Goal: Task Accomplishment & Management: Complete application form

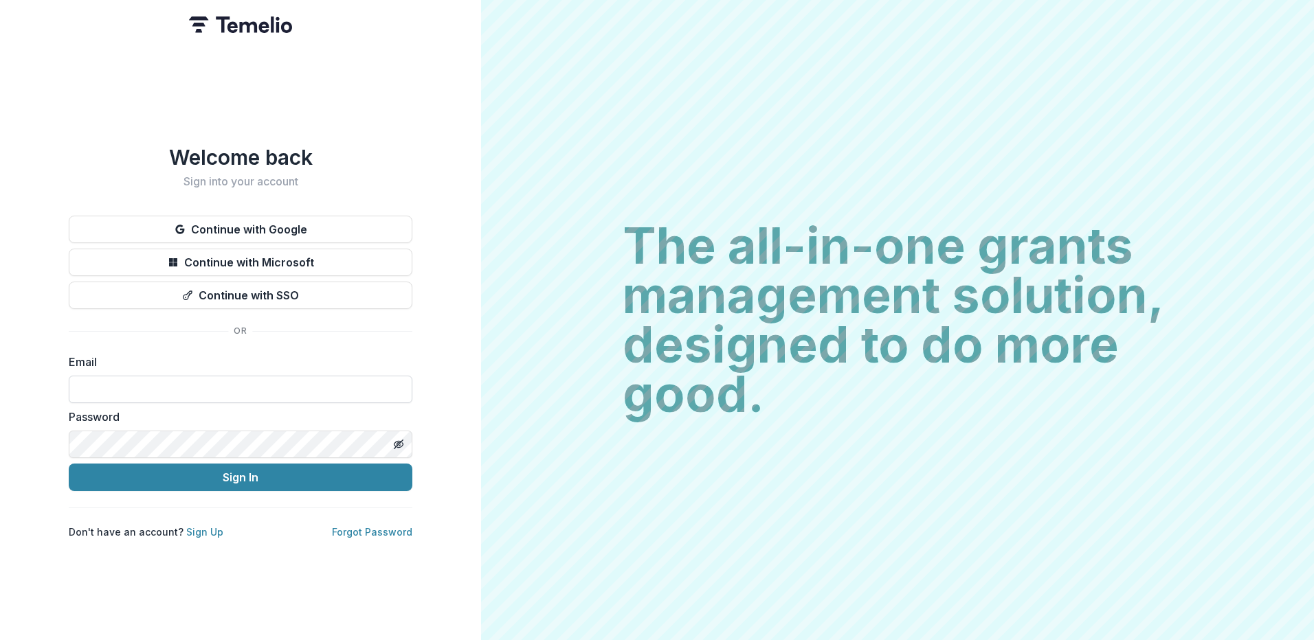
click at [217, 390] on input at bounding box center [241, 389] width 344 height 27
click at [292, 380] on input at bounding box center [241, 389] width 344 height 27
paste input "**********"
click at [232, 474] on button "Sign In" at bounding box center [241, 477] width 344 height 27
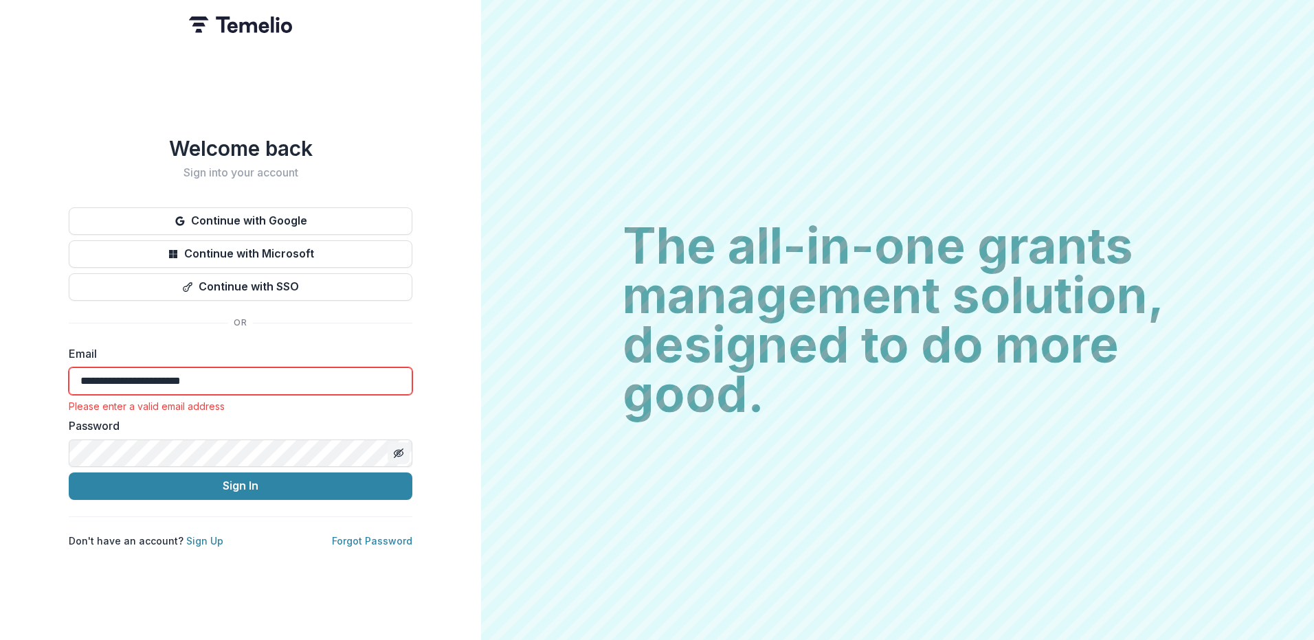
click at [396, 449] on line "Toggle password visibility" at bounding box center [398, 453] width 8 height 8
click at [69, 473] on button "Sign In" at bounding box center [241, 486] width 344 height 27
click at [217, 475] on button "Sign In" at bounding box center [241, 486] width 344 height 27
click at [80, 371] on input "**********" at bounding box center [241, 381] width 344 height 27
click at [218, 478] on button "Sign In" at bounding box center [241, 486] width 344 height 27
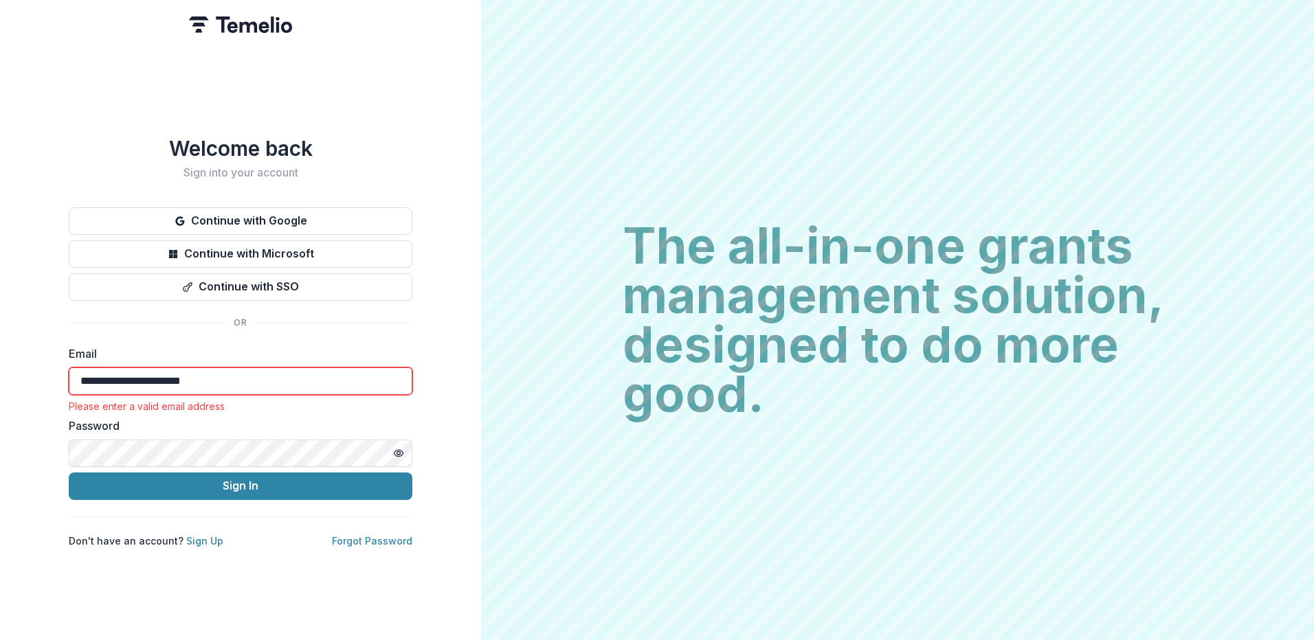
drag, startPoint x: 247, startPoint y: 371, endPoint x: -3, endPoint y: 349, distance: 251.0
click at [0, 349] on html "**********" at bounding box center [657, 320] width 1314 height 640
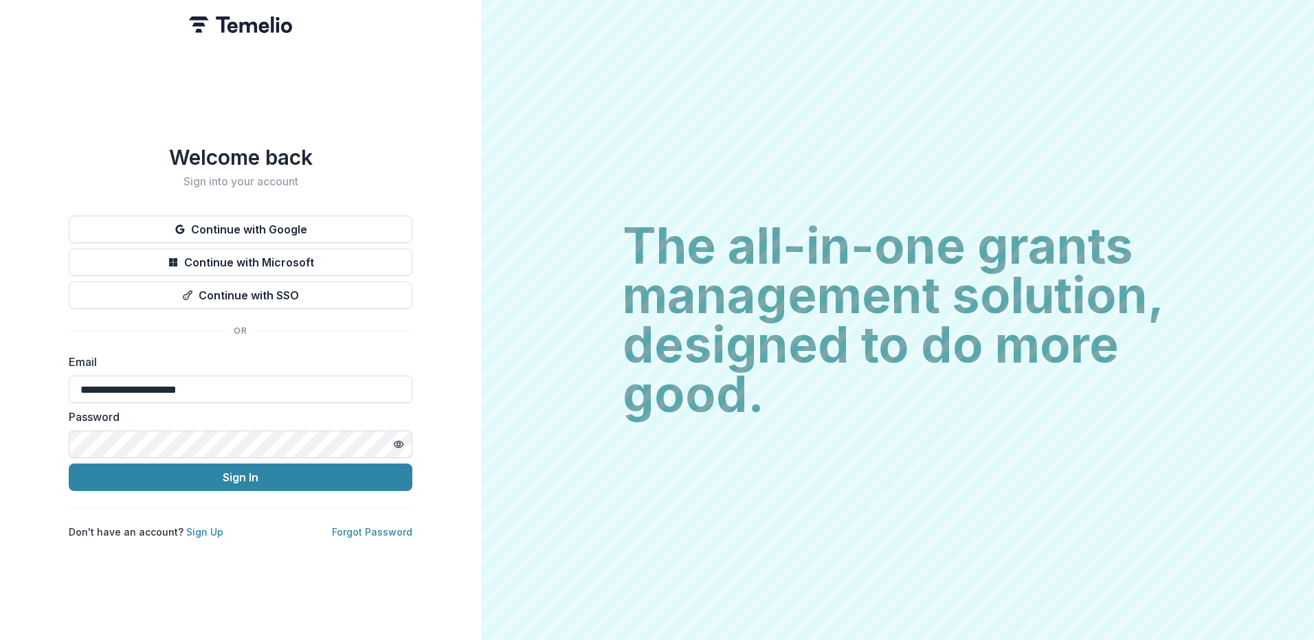
type input "**********"
click at [223, 472] on button "Sign In" at bounding box center [241, 477] width 344 height 27
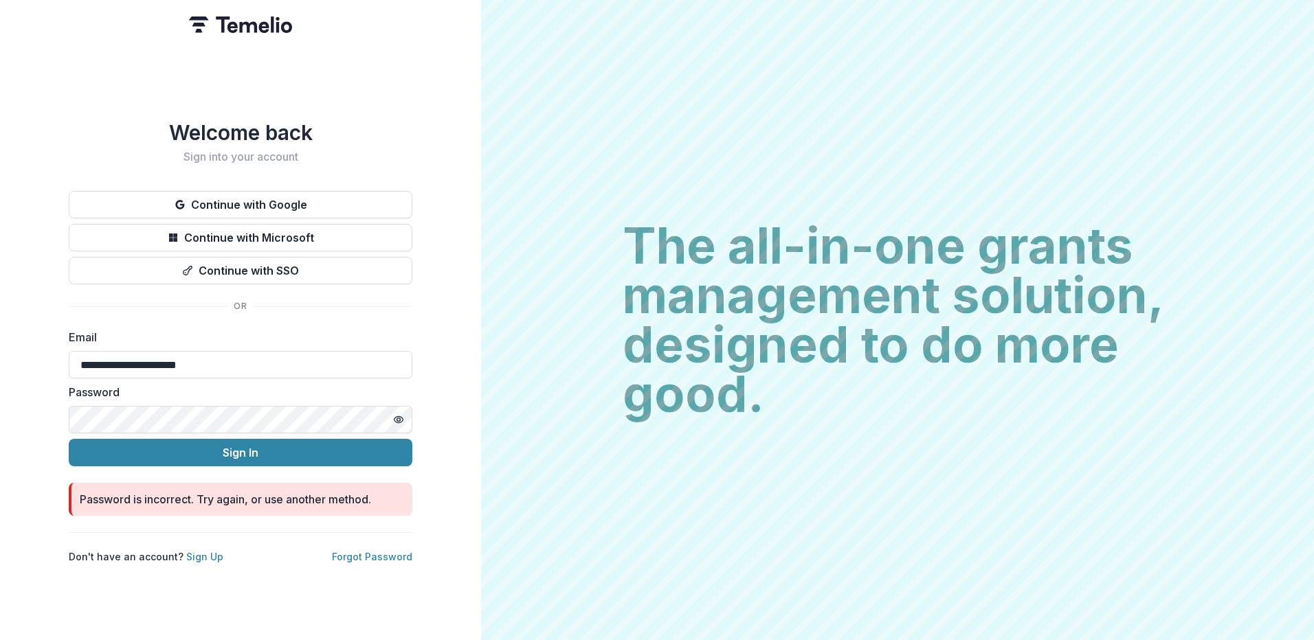
click at [69, 439] on button "Sign In" at bounding box center [241, 452] width 344 height 27
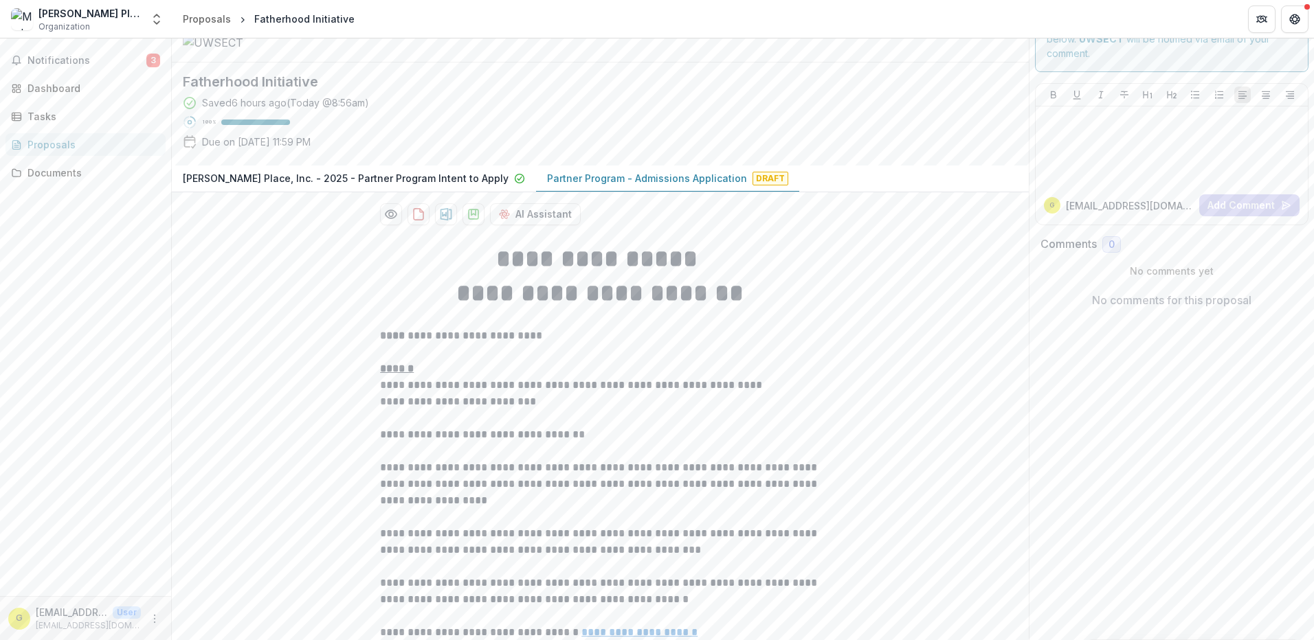
scroll to position [43, 0]
click at [594, 187] on p "Partner Program - Admissions Application" at bounding box center [647, 179] width 200 height 14
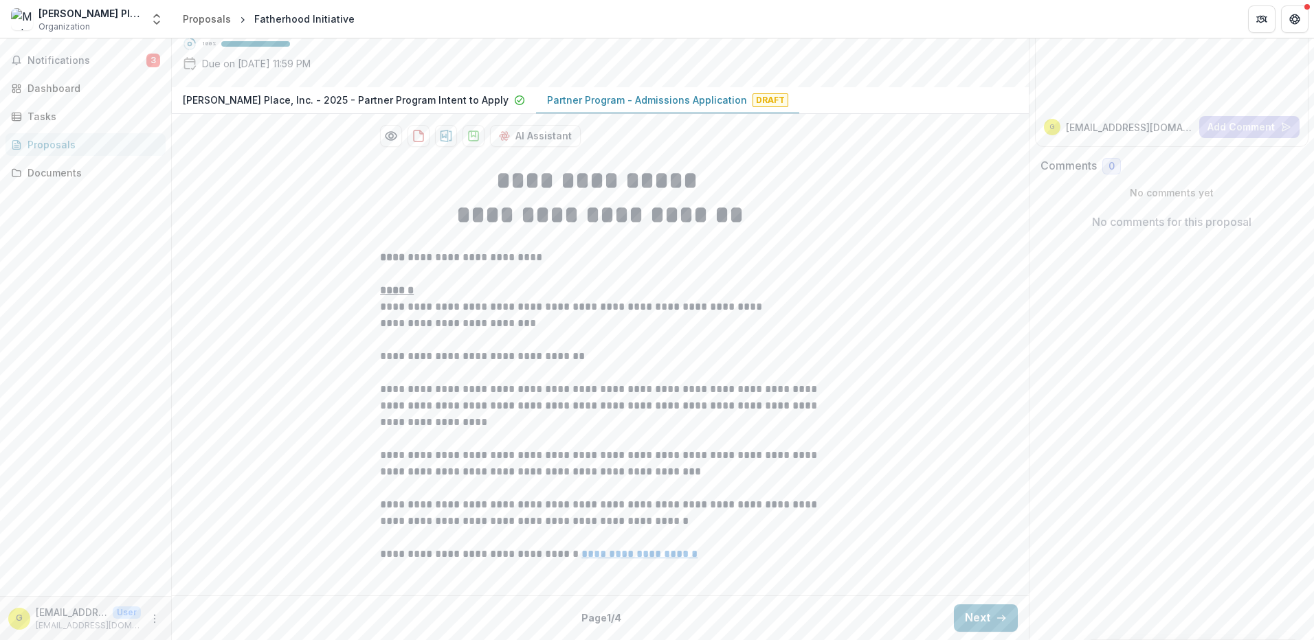
scroll to position [249, 0]
click at [974, 620] on button "Next" at bounding box center [986, 618] width 64 height 27
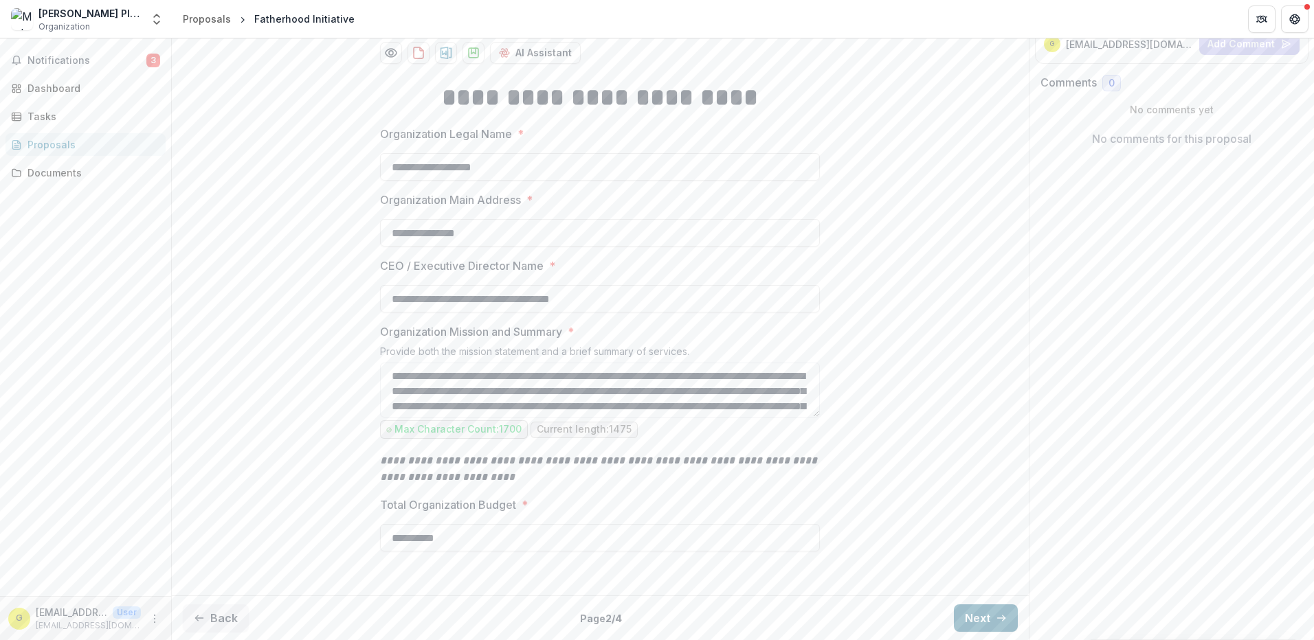
scroll to position [332, 0]
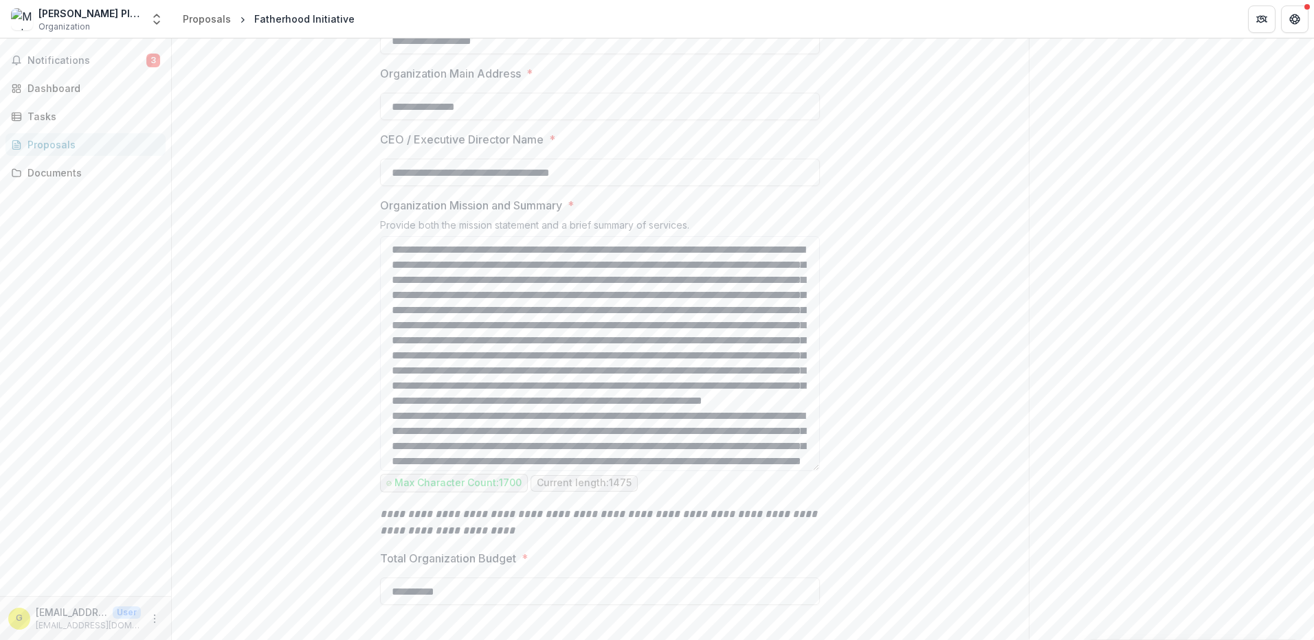
drag, startPoint x: 814, startPoint y: 416, endPoint x: 856, endPoint y: 596, distance: 184.8
click at [856, 596] on div "**********" at bounding box center [600, 293] width 857 height 701
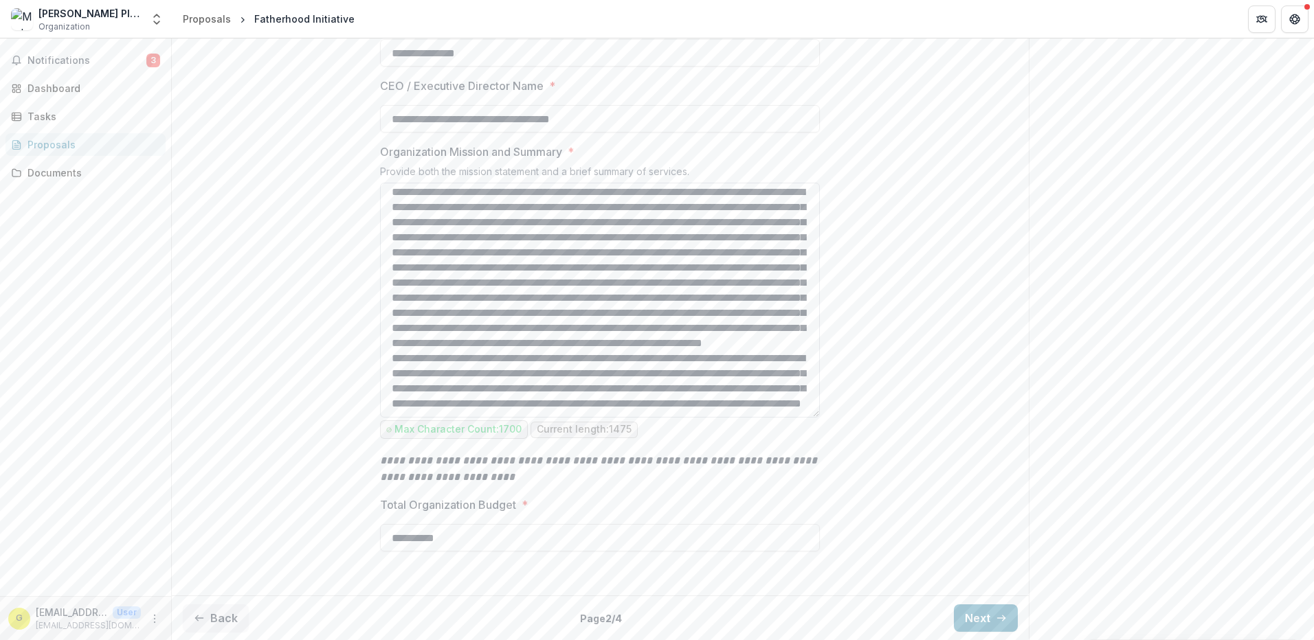
scroll to position [512, 0]
click at [986, 617] on button "Next" at bounding box center [986, 618] width 64 height 27
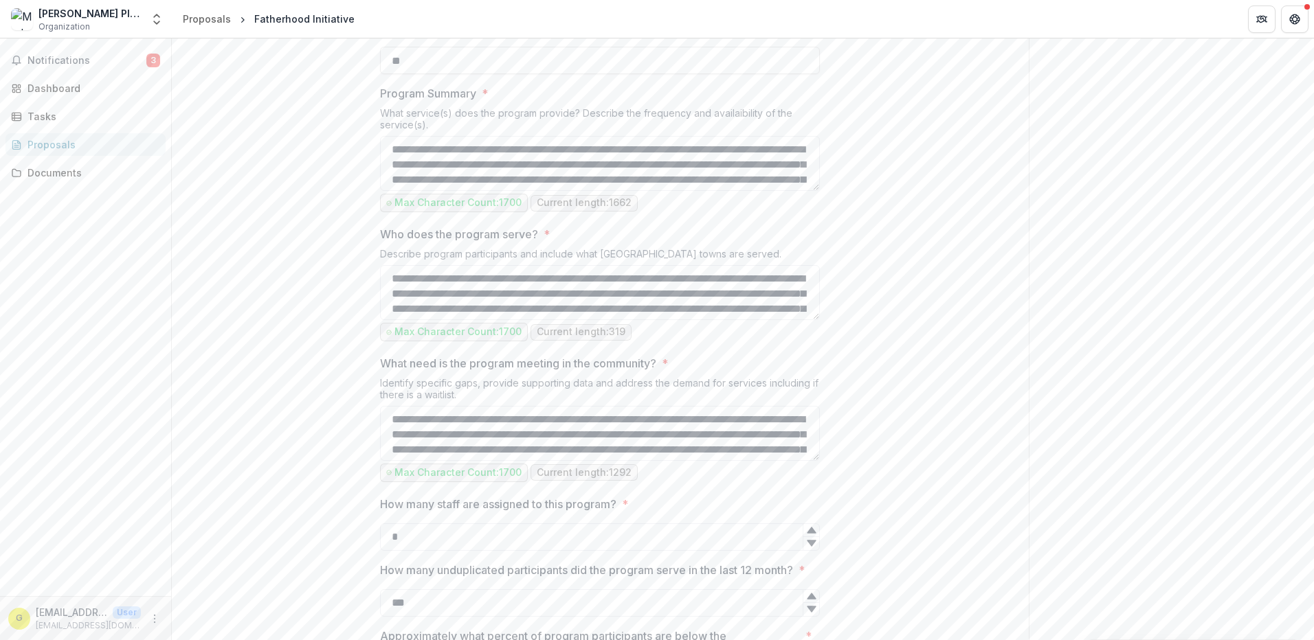
type input "********"
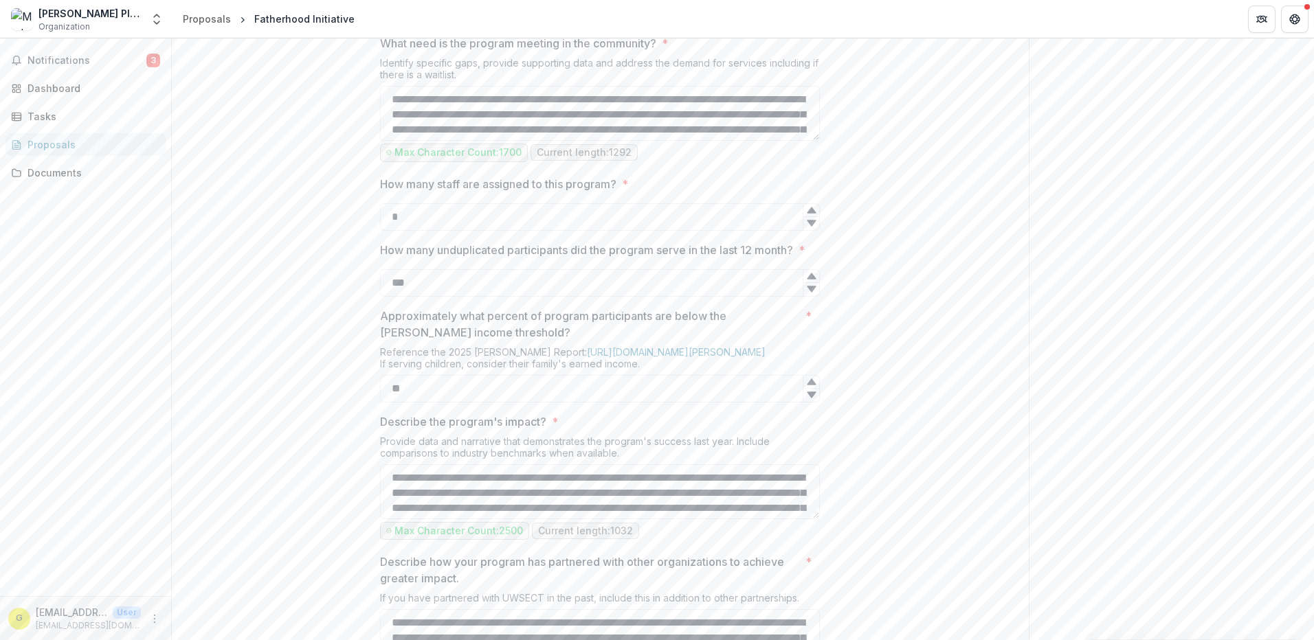
scroll to position [924, 0]
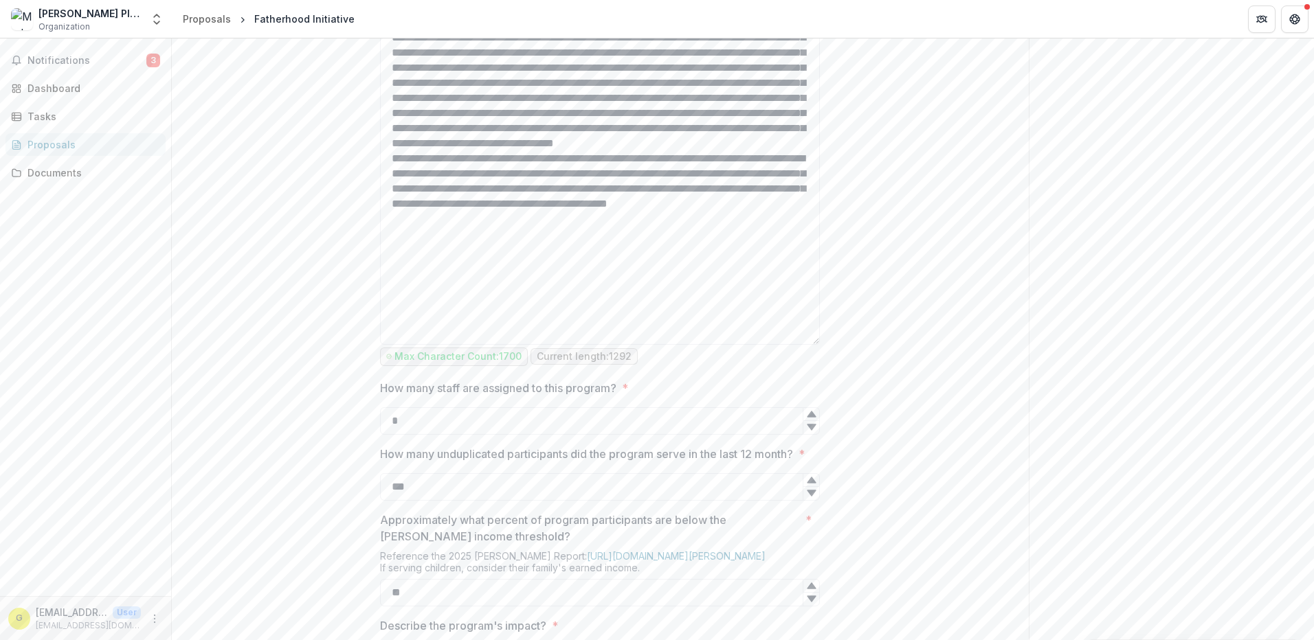
drag, startPoint x: 815, startPoint y: 170, endPoint x: 822, endPoint y: 401, distance: 230.9
click at [816, 345] on textarea "What need is the program meeting in the community? *" at bounding box center [600, 169] width 440 height 351
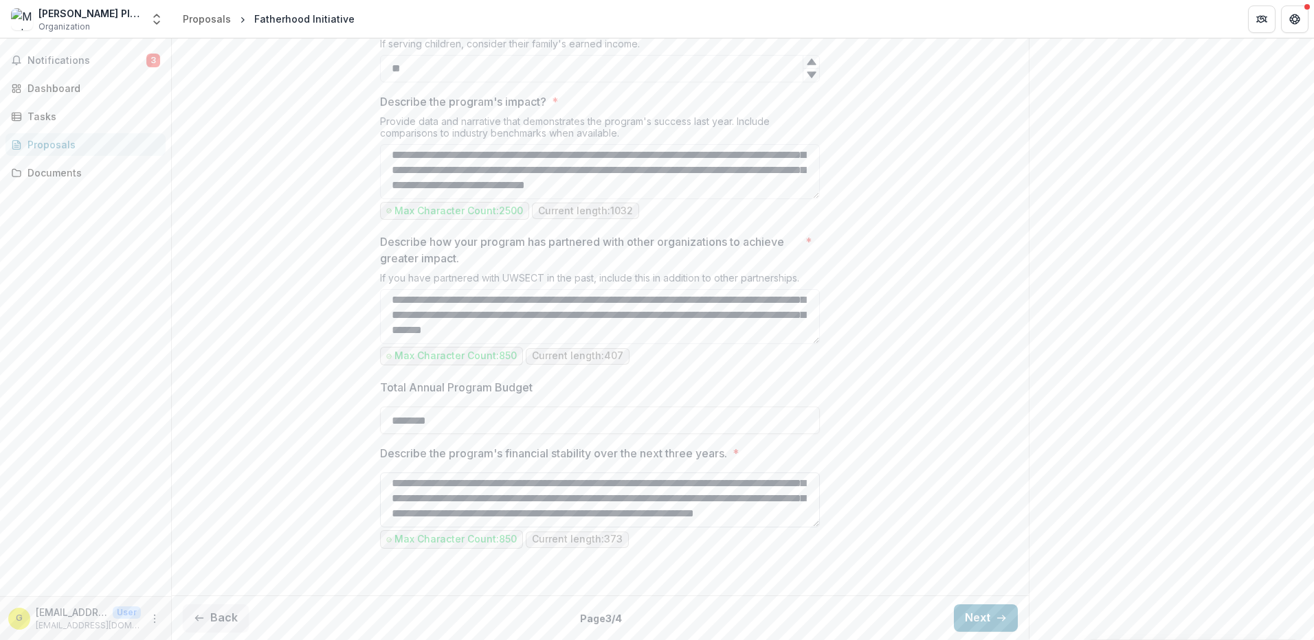
scroll to position [48, 0]
click at [973, 618] on button "Next" at bounding box center [986, 618] width 64 height 27
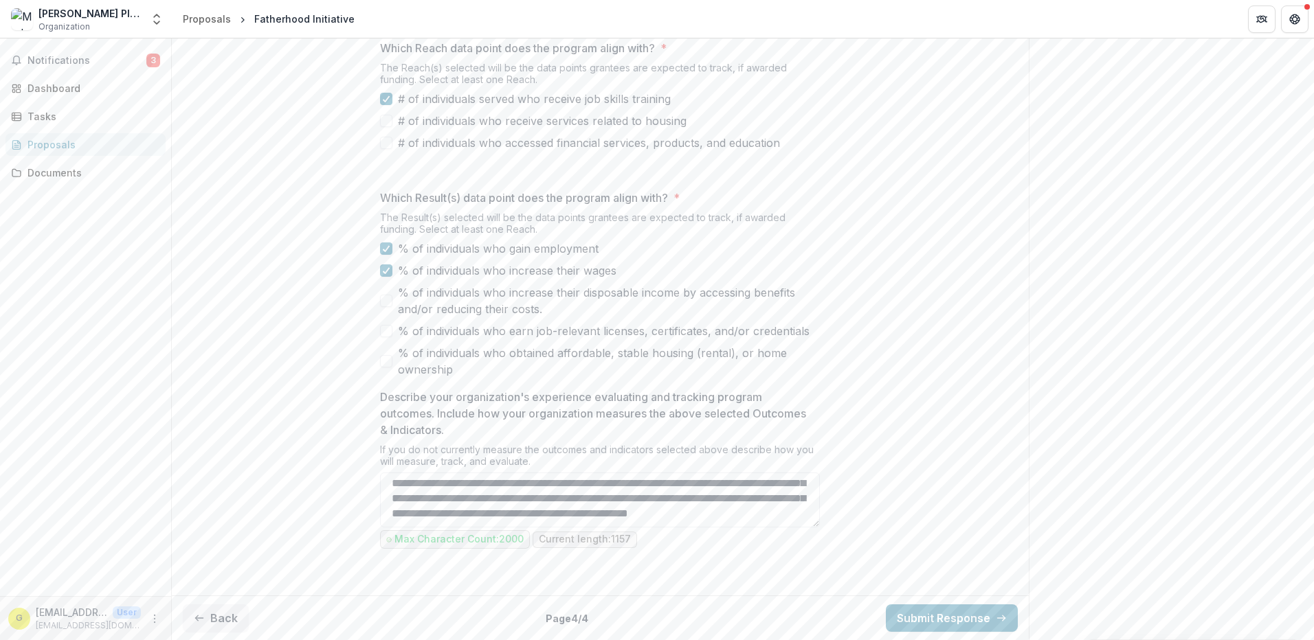
scroll to position [737, 0]
click at [914, 614] on button "Submit Response" at bounding box center [952, 618] width 132 height 27
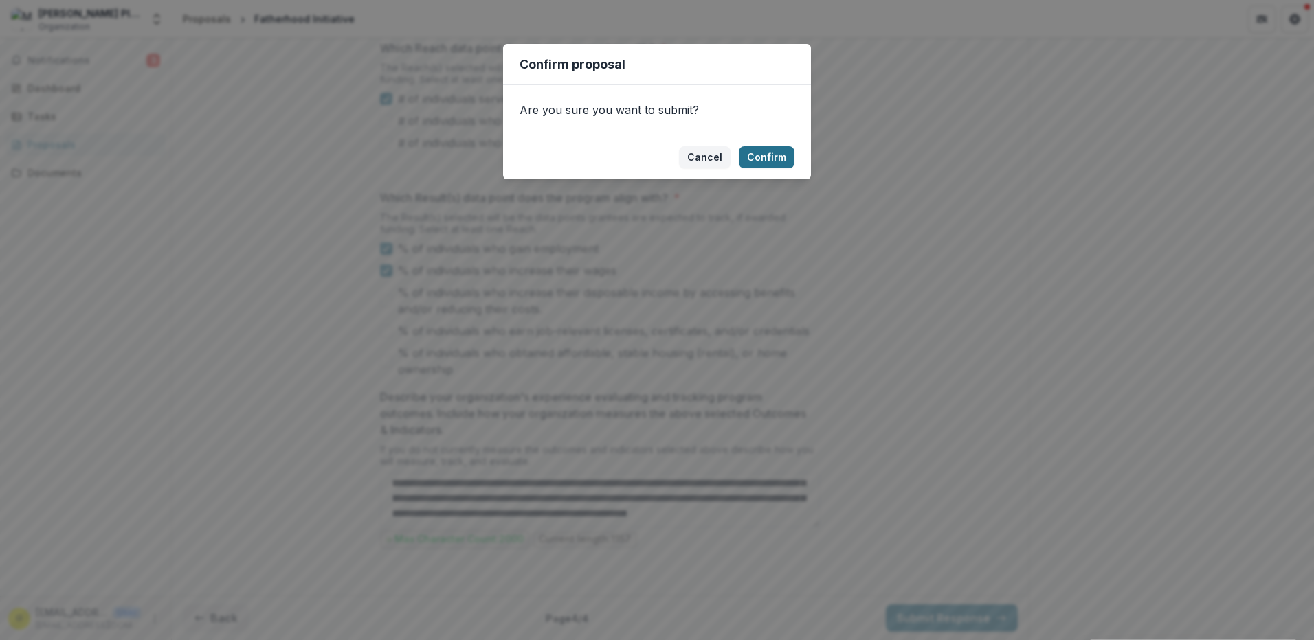
click at [749, 155] on button "Confirm" at bounding box center [767, 157] width 56 height 22
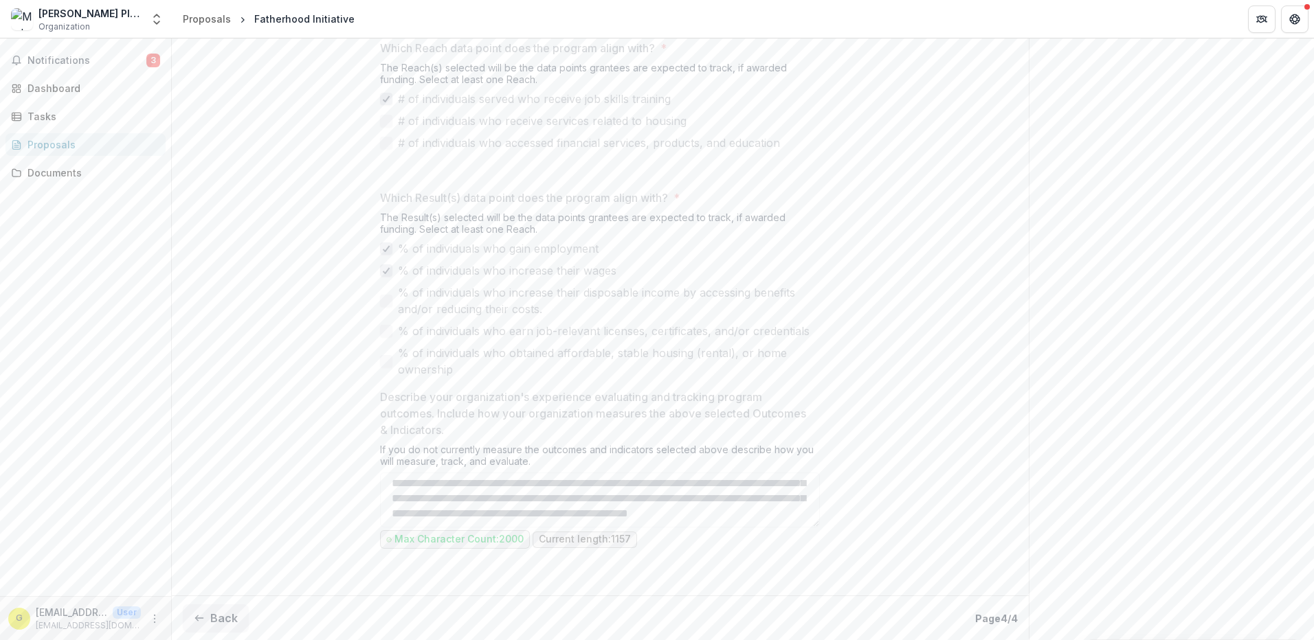
scroll to position [780, 0]
click at [223, 617] on button "Back" at bounding box center [216, 618] width 66 height 27
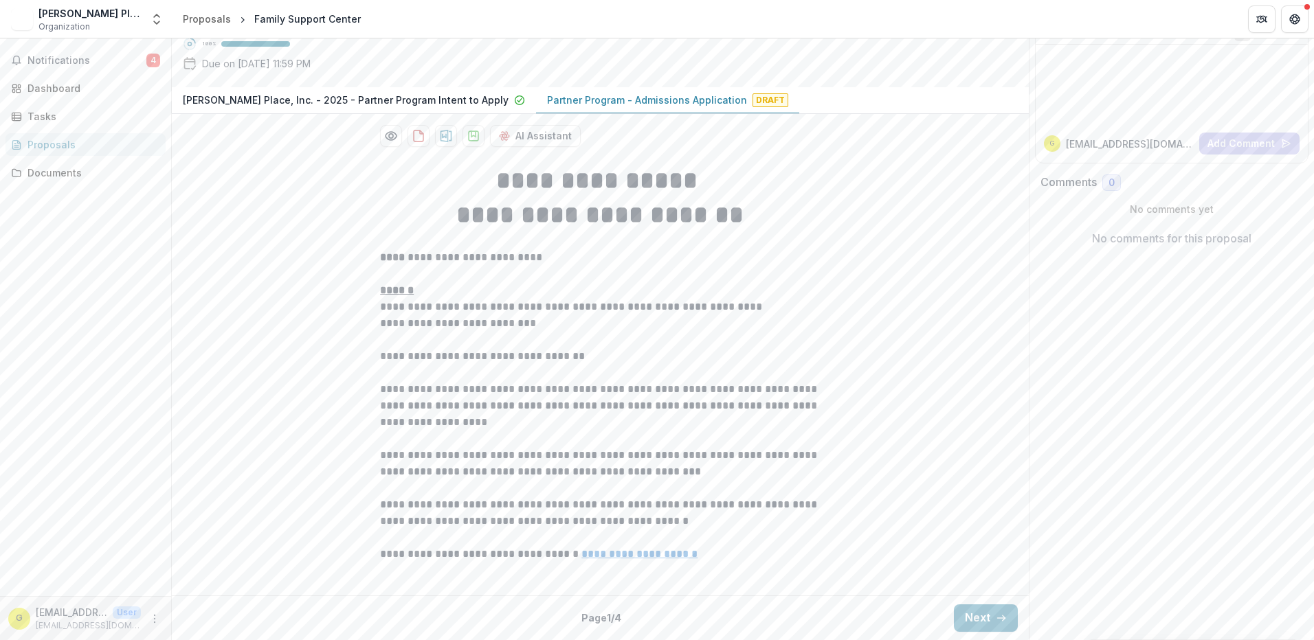
scroll to position [249, 0]
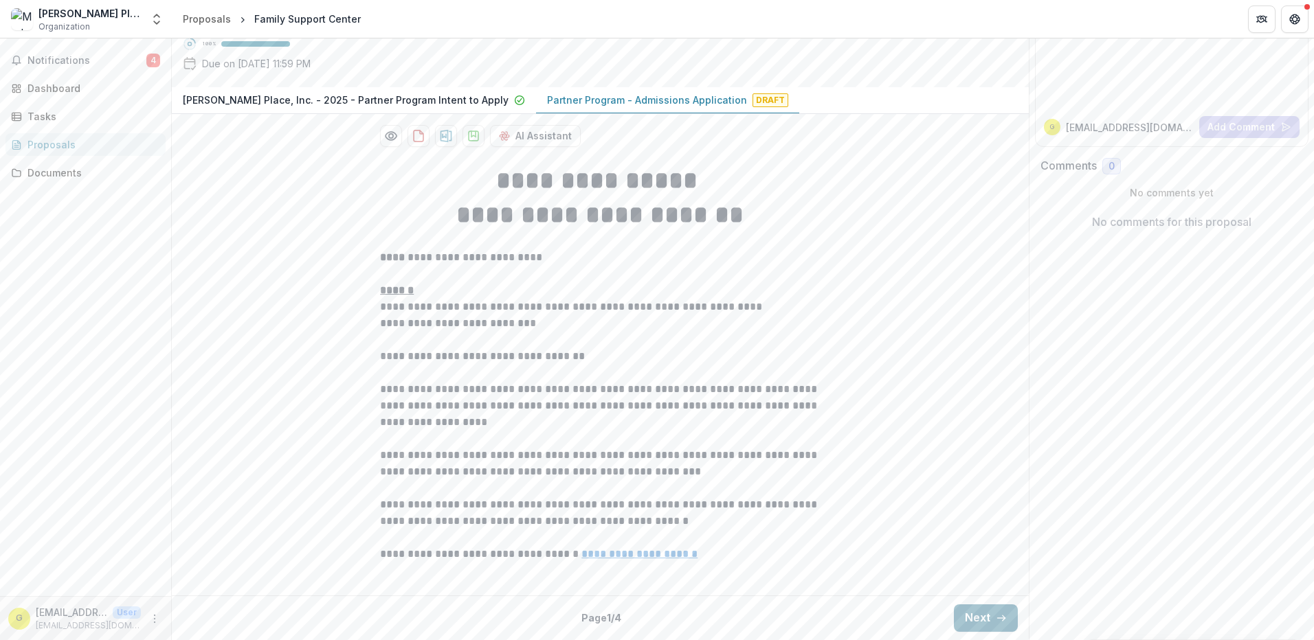
click at [988, 617] on button "Next" at bounding box center [986, 618] width 64 height 27
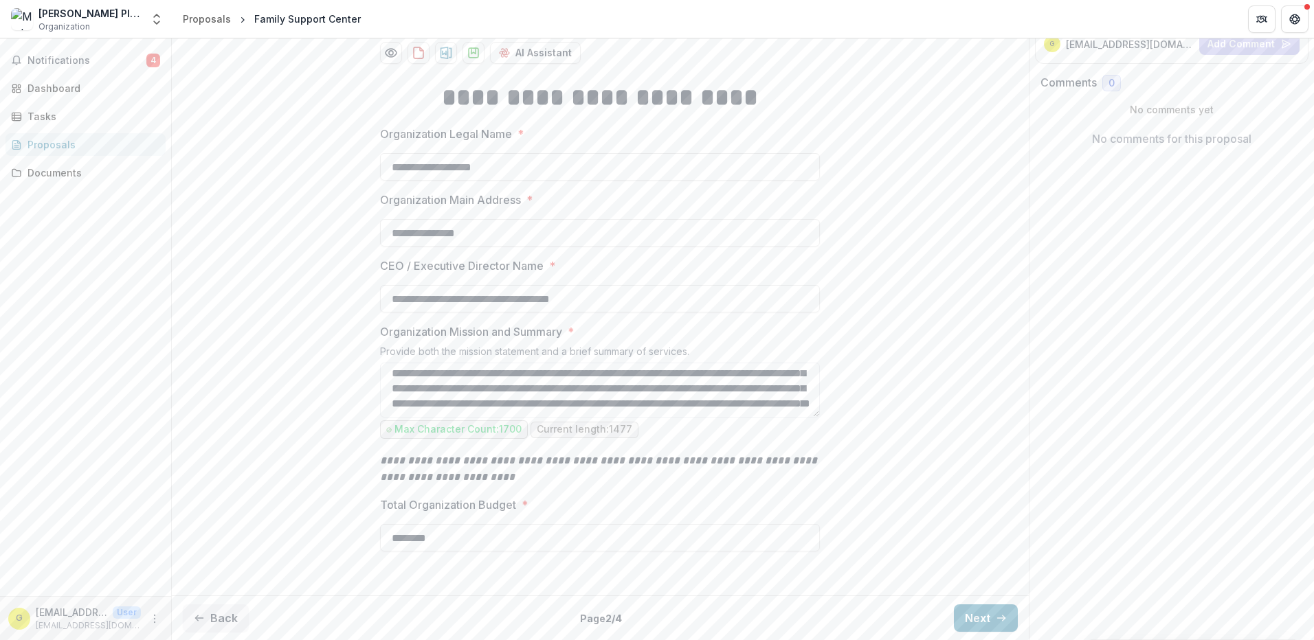
scroll to position [332, 0]
click at [969, 614] on button "Next" at bounding box center [986, 618] width 64 height 27
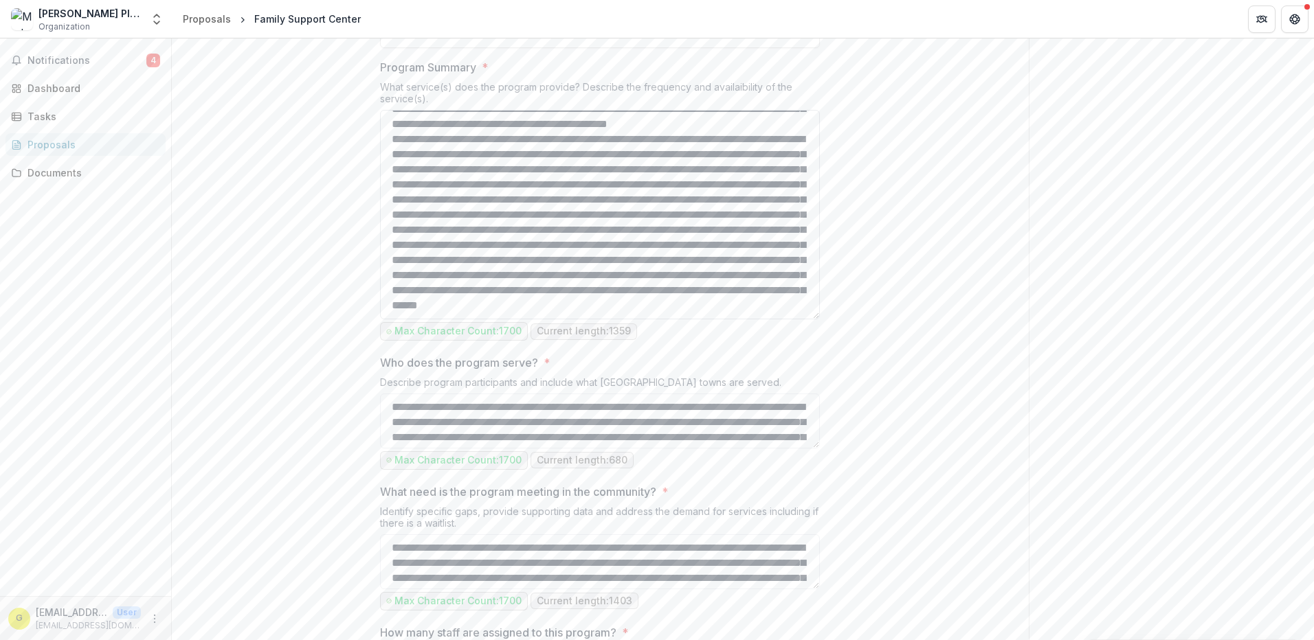
scroll to position [68, 0]
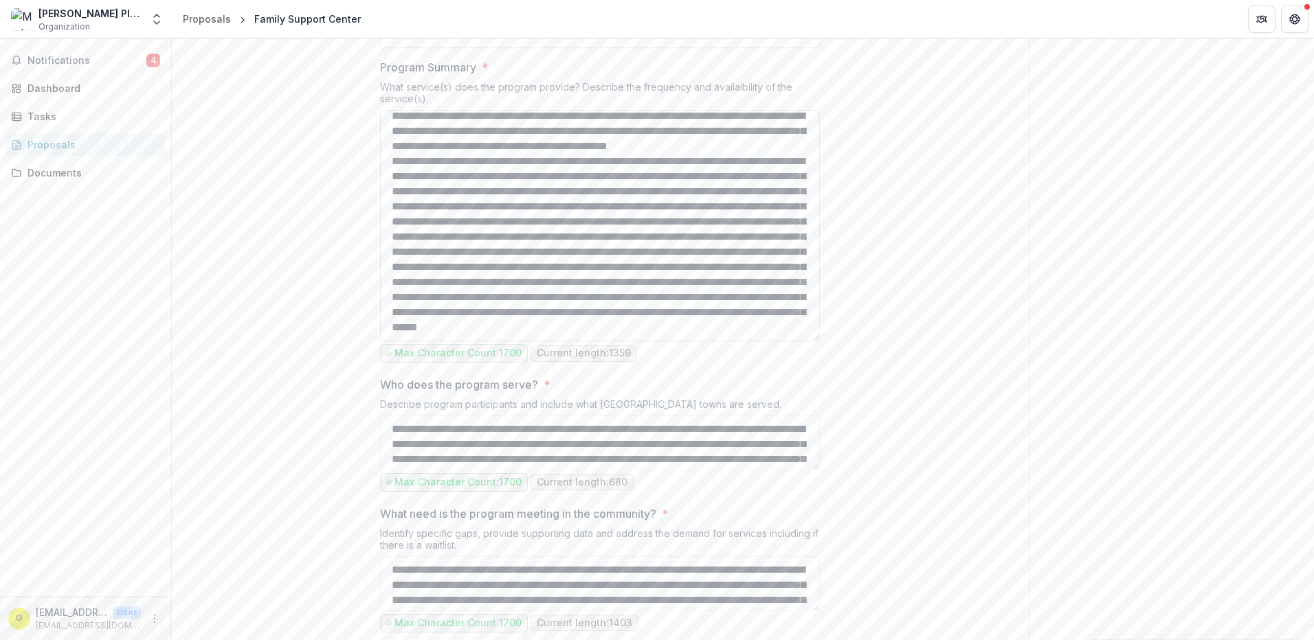
drag, startPoint x: 814, startPoint y: 286, endPoint x: 816, endPoint y: 463, distance: 176.6
click at [816, 341] on textarea "Program Summary *" at bounding box center [600, 226] width 440 height 232
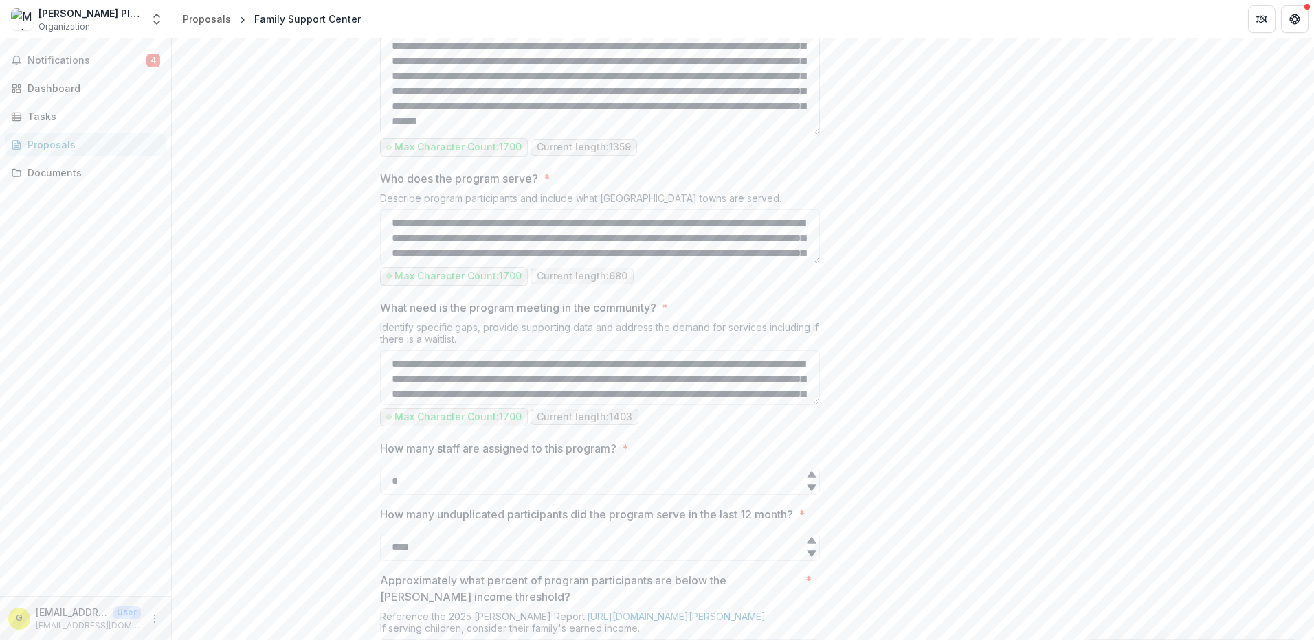
scroll to position [813, 0]
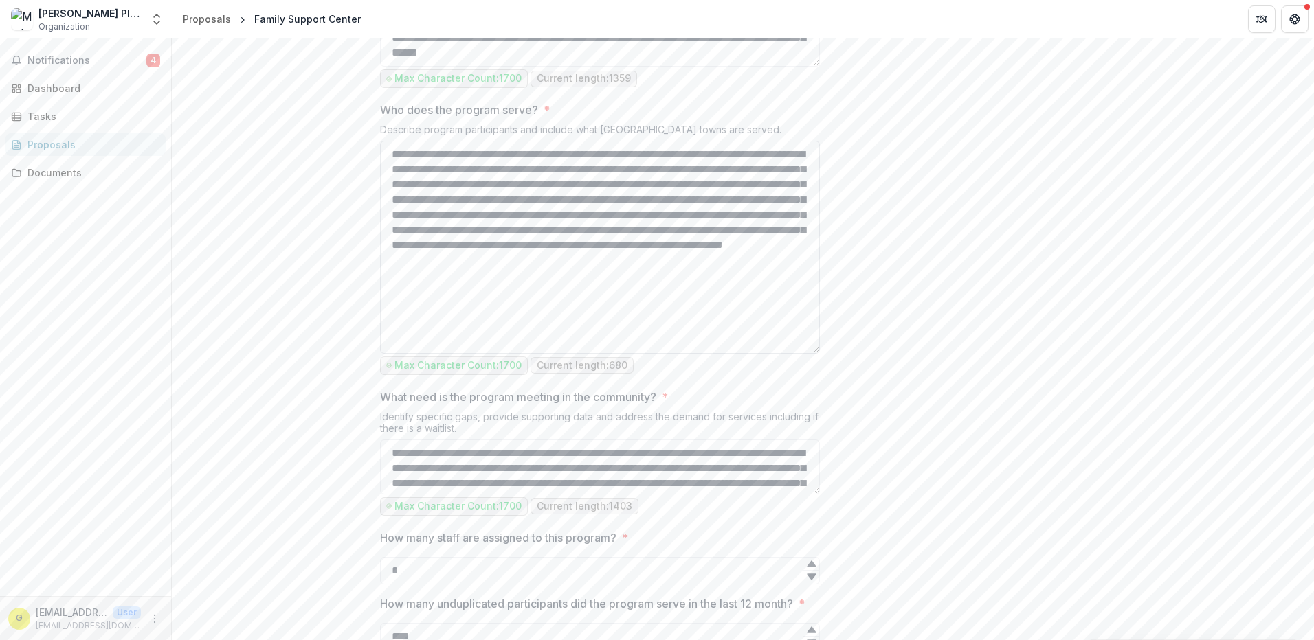
drag, startPoint x: 816, startPoint y: 320, endPoint x: 811, endPoint y: 478, distance: 158.1
click at [811, 354] on textarea "**********" at bounding box center [600, 247] width 440 height 213
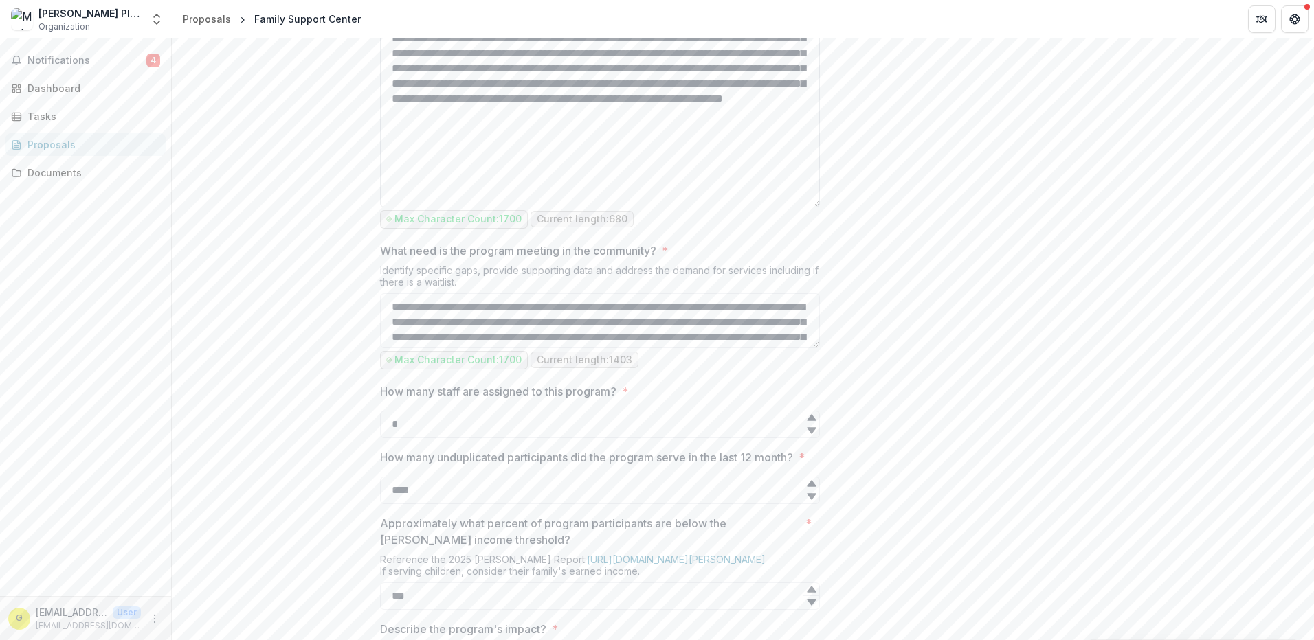
scroll to position [1019, 0]
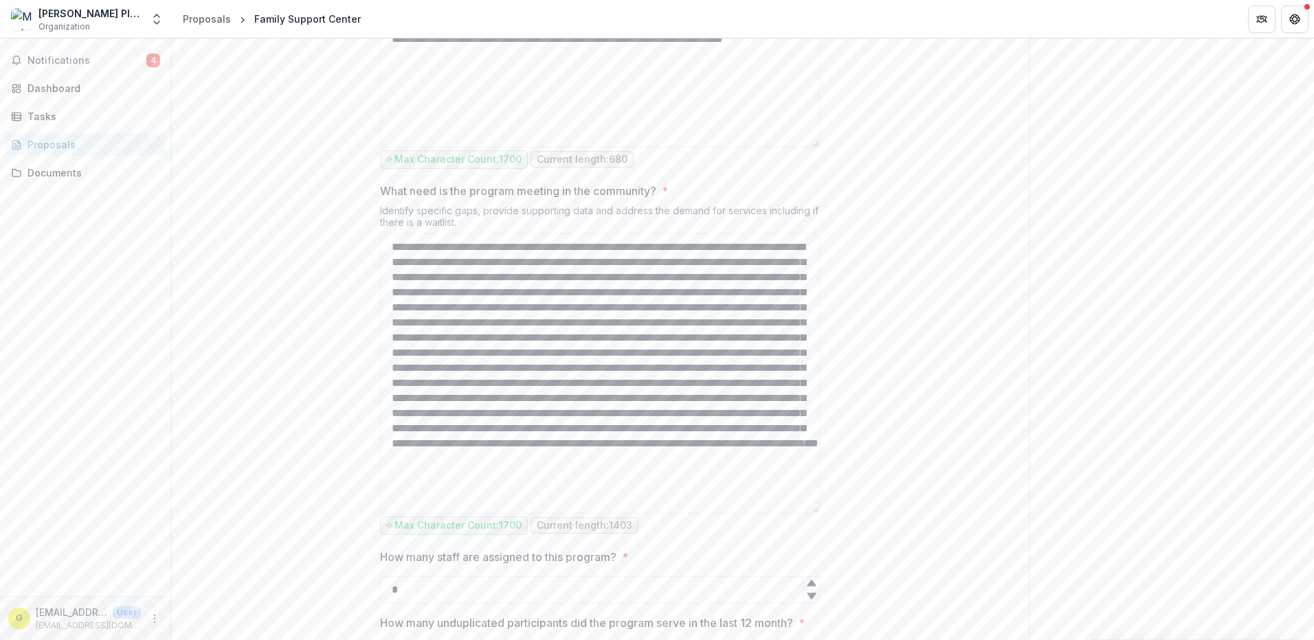
drag, startPoint x: 814, startPoint y: 412, endPoint x: 824, endPoint y: 637, distance: 225.6
click at [824, 637] on div "**********" at bounding box center [600, 269] width 462 height 2027
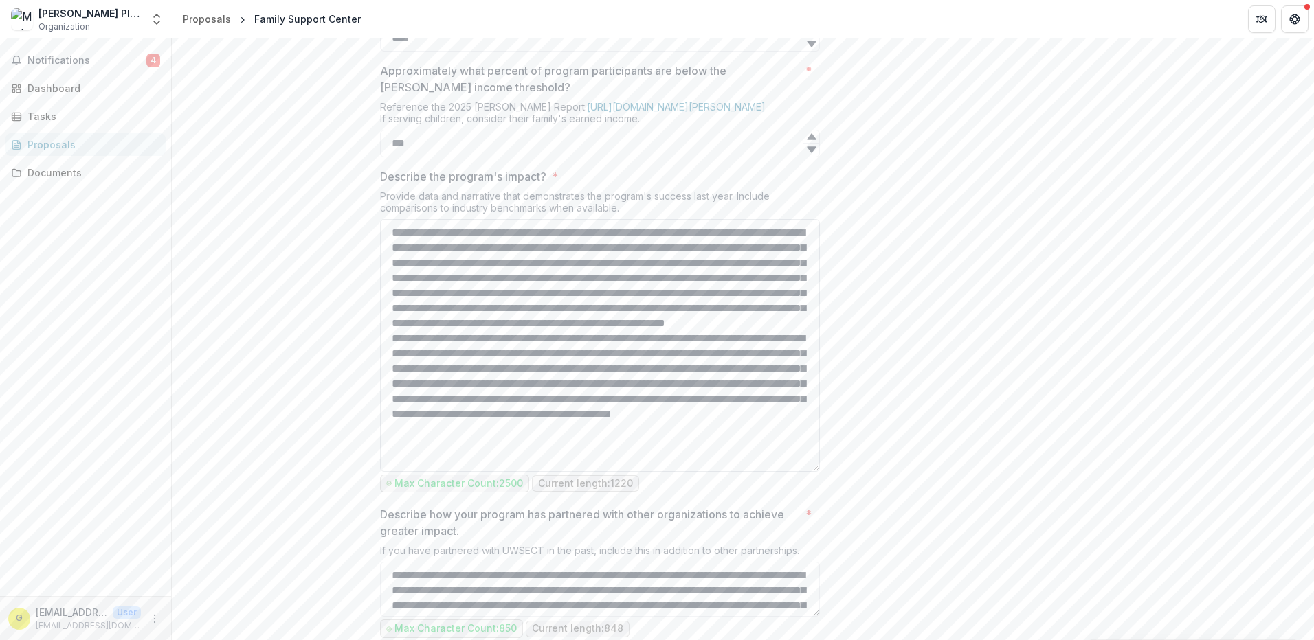
scroll to position [0, 0]
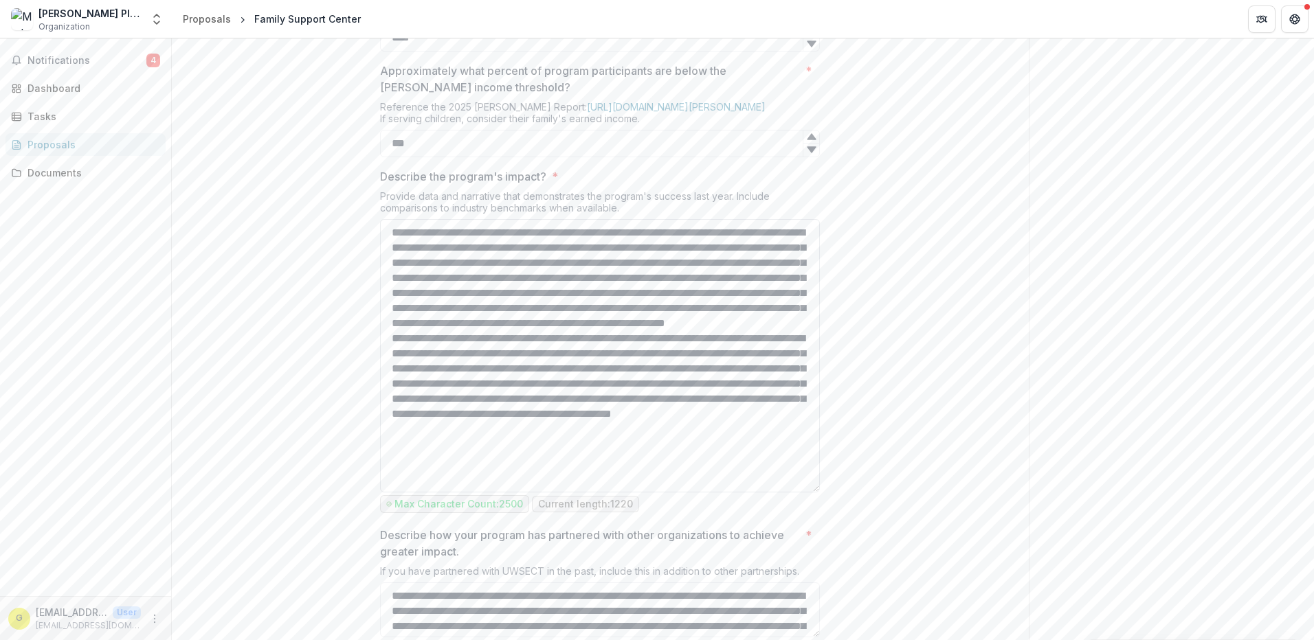
drag, startPoint x: 815, startPoint y: 414, endPoint x: 797, endPoint y: 633, distance: 219.2
click at [797, 493] on textarea "Describe the program's impact? *" at bounding box center [600, 355] width 440 height 273
drag, startPoint x: 554, startPoint y: 374, endPoint x: 607, endPoint y: 374, distance: 52.9
click at [607, 374] on textarea "Describe the program's impact? *" at bounding box center [600, 355] width 440 height 273
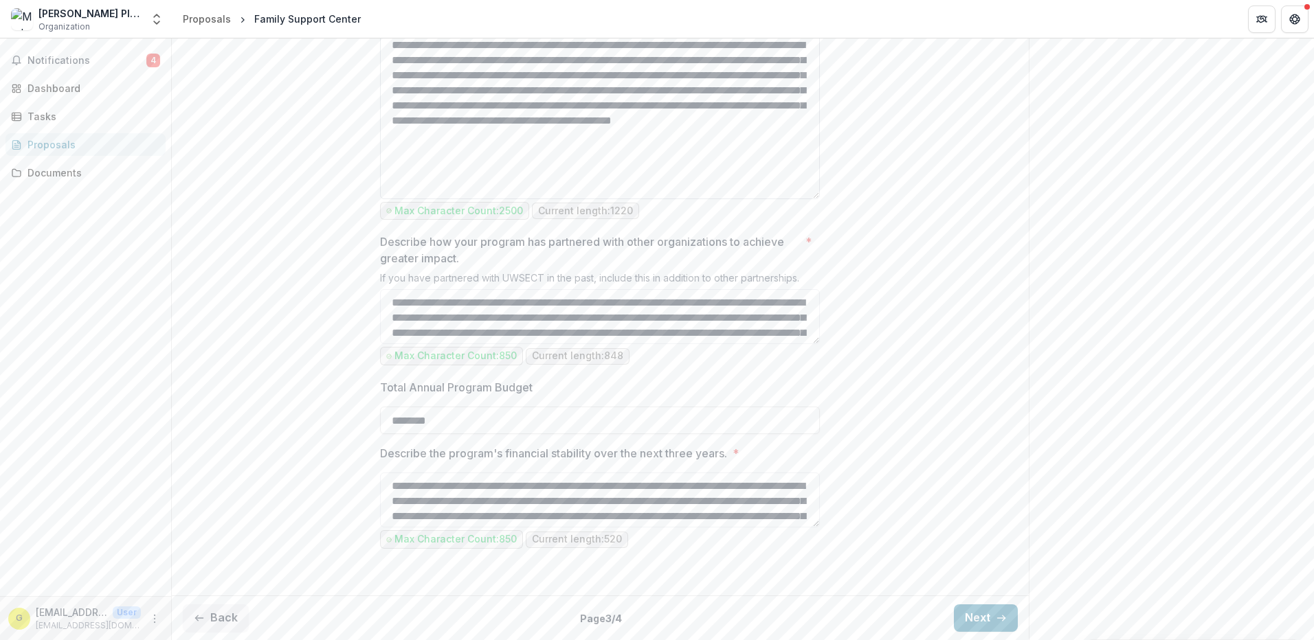
scroll to position [2049, 0]
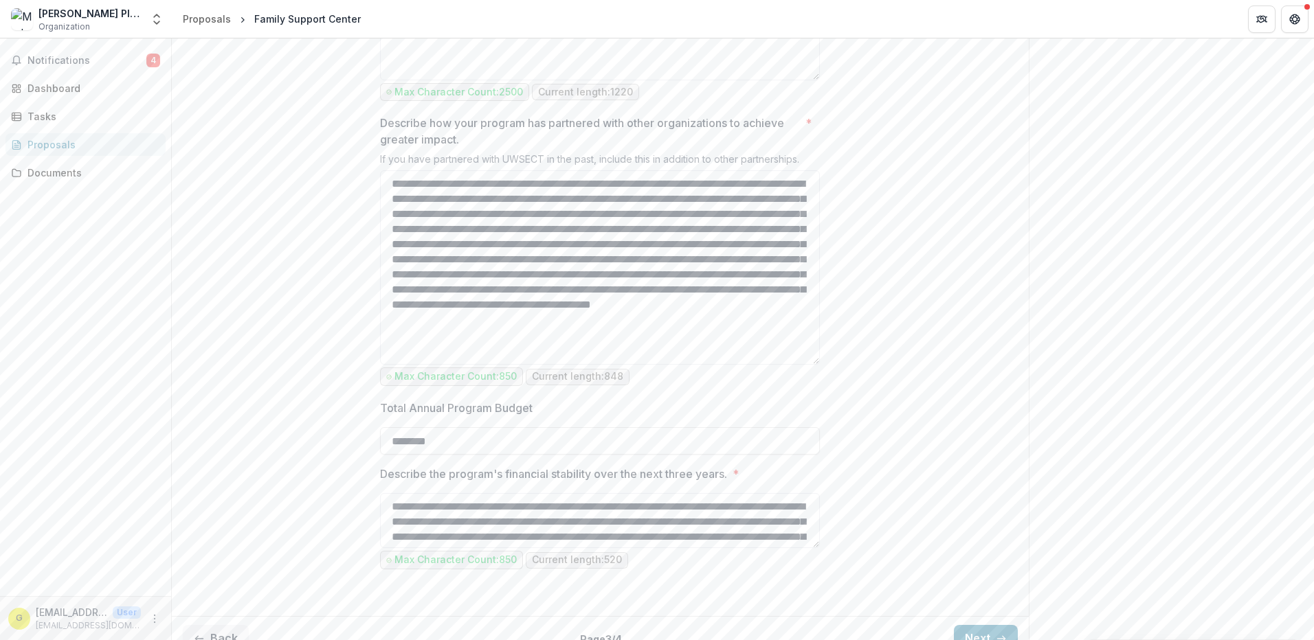
drag, startPoint x: 813, startPoint y: 365, endPoint x: 823, endPoint y: 504, distance: 139.8
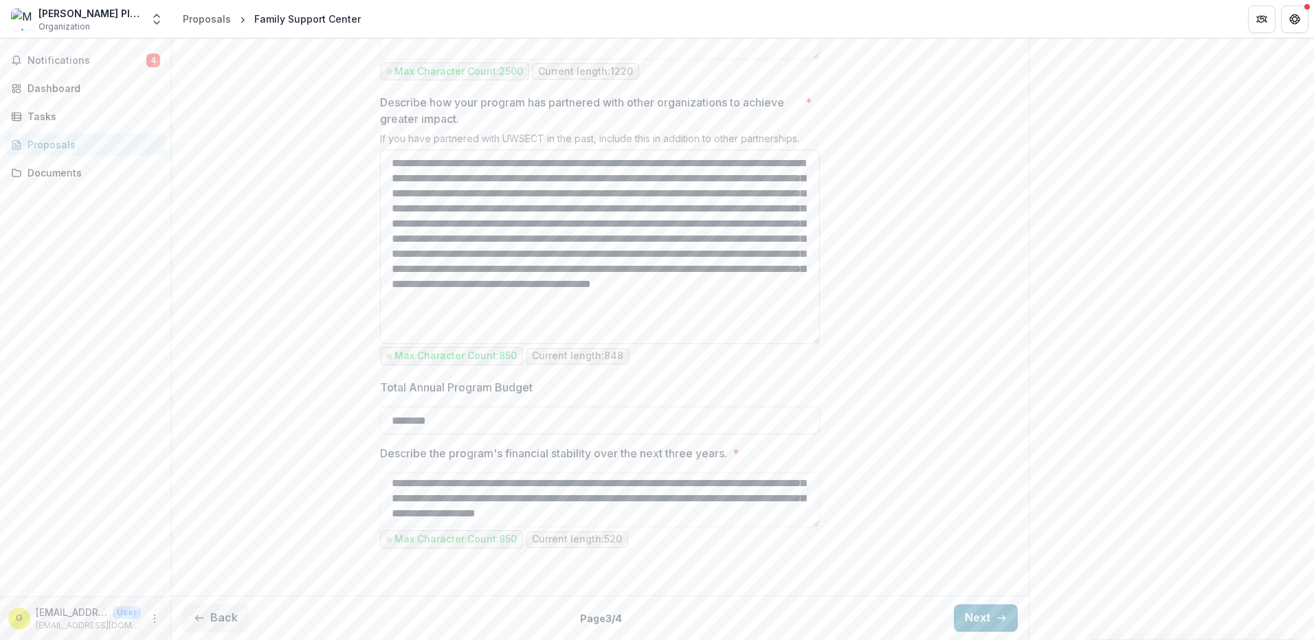
scroll to position [0, 0]
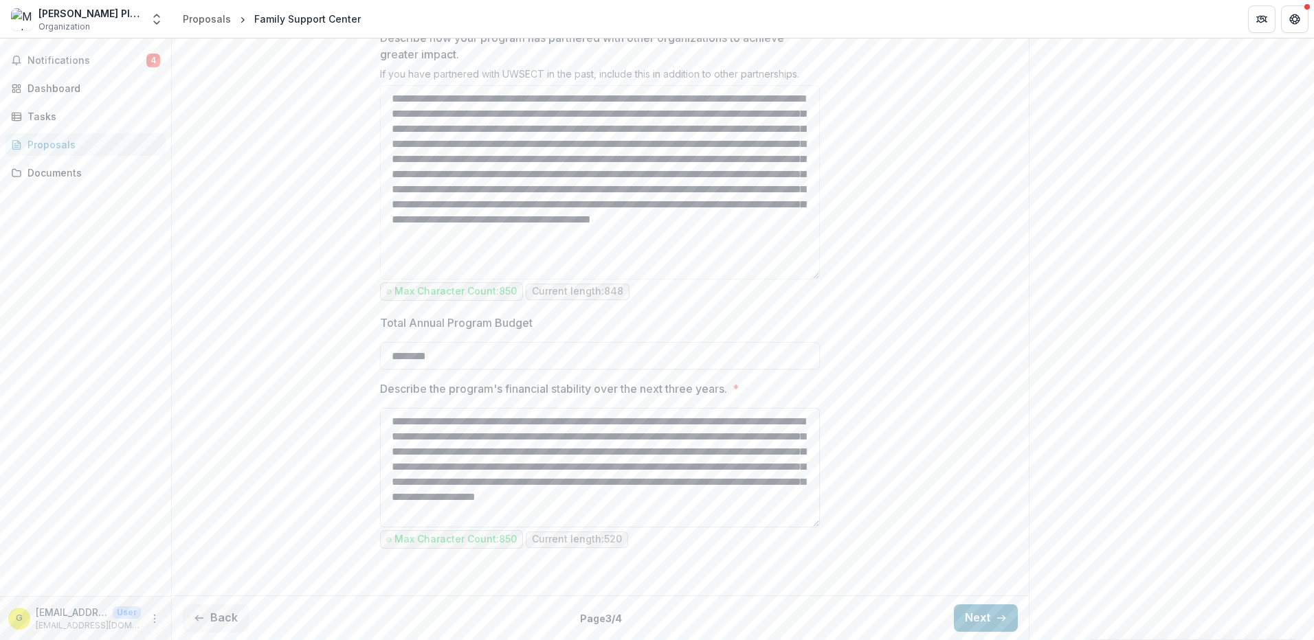
drag, startPoint x: 814, startPoint y: 526, endPoint x: 815, endPoint y: 591, distance: 64.6
click at [815, 528] on textarea "**********" at bounding box center [600, 468] width 440 height 120
click at [969, 615] on button "Next" at bounding box center [986, 618] width 64 height 27
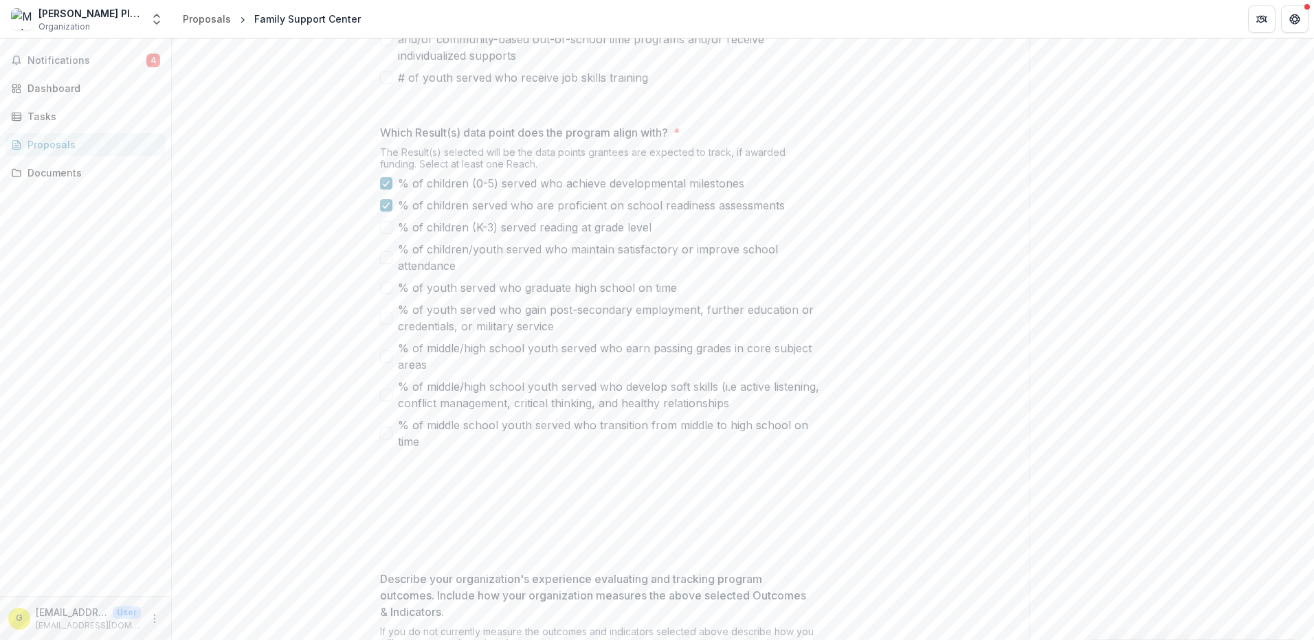
scroll to position [726, 0]
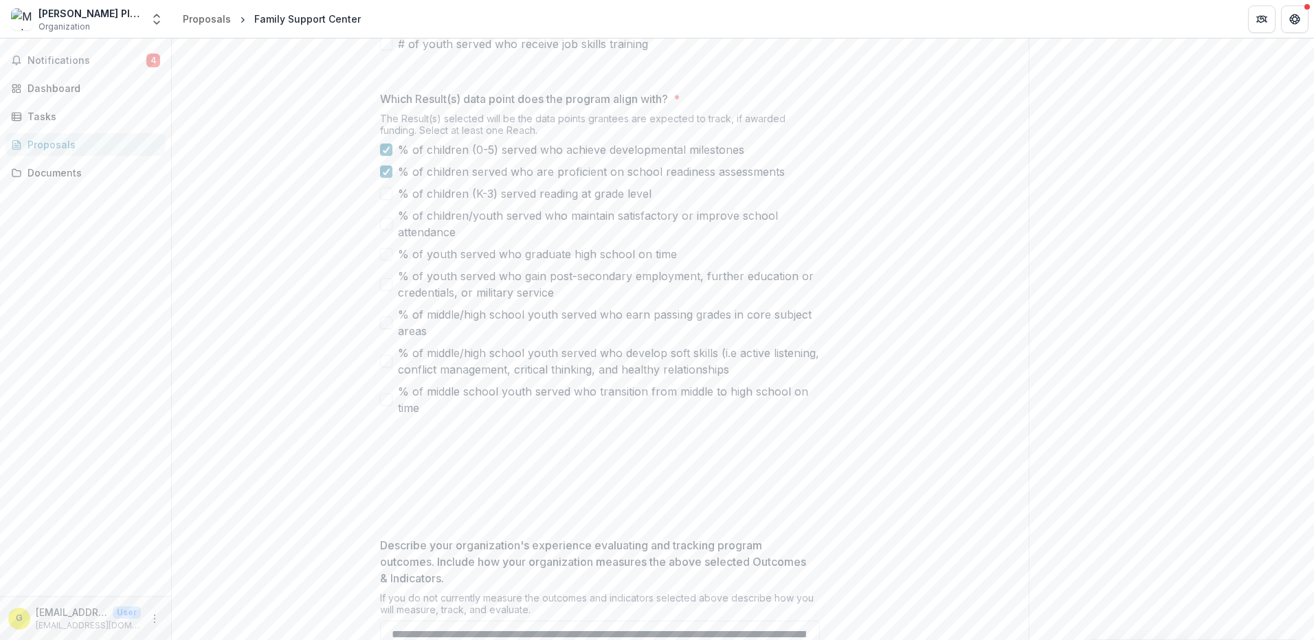
click at [886, 372] on div "**********" at bounding box center [600, 143] width 857 height 1189
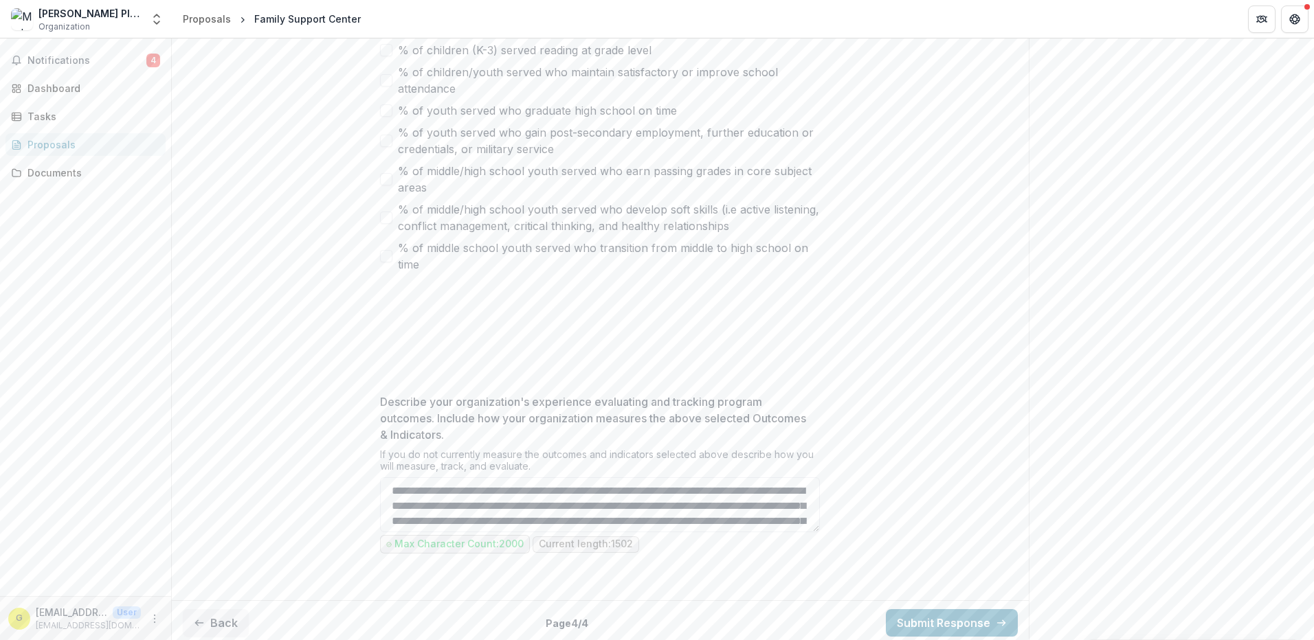
scroll to position [1000, 0]
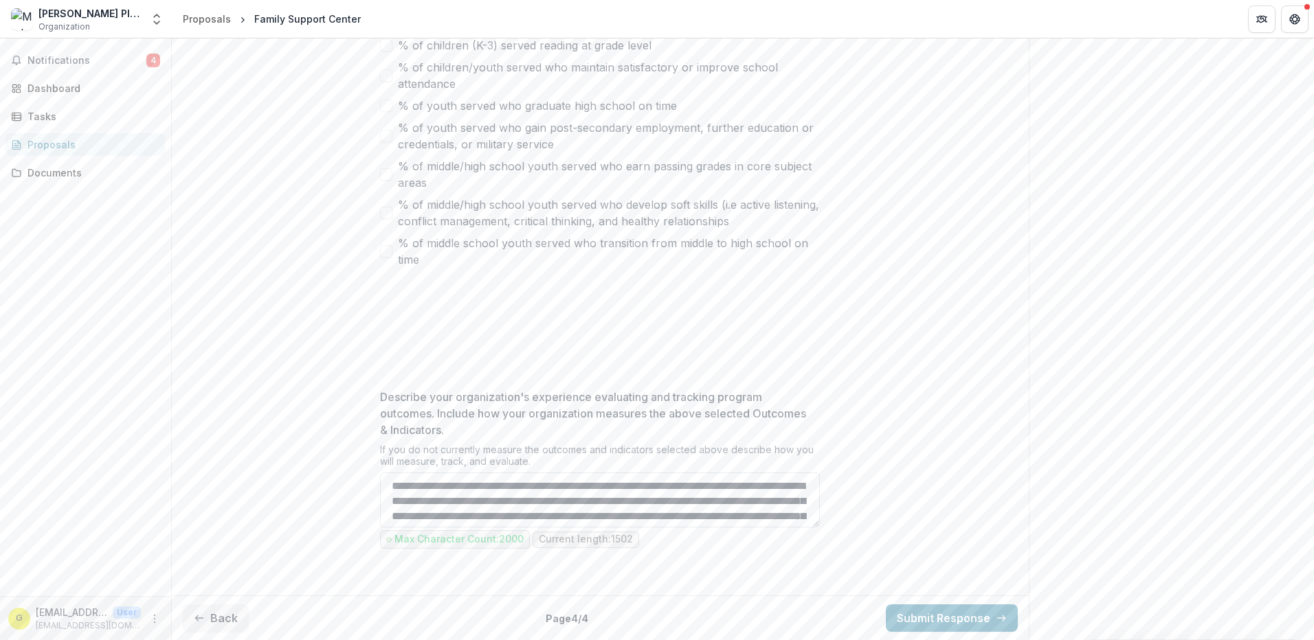
click at [814, 527] on textarea "Describe your organization's experience evaluating and tracking program outcome…" at bounding box center [600, 500] width 440 height 55
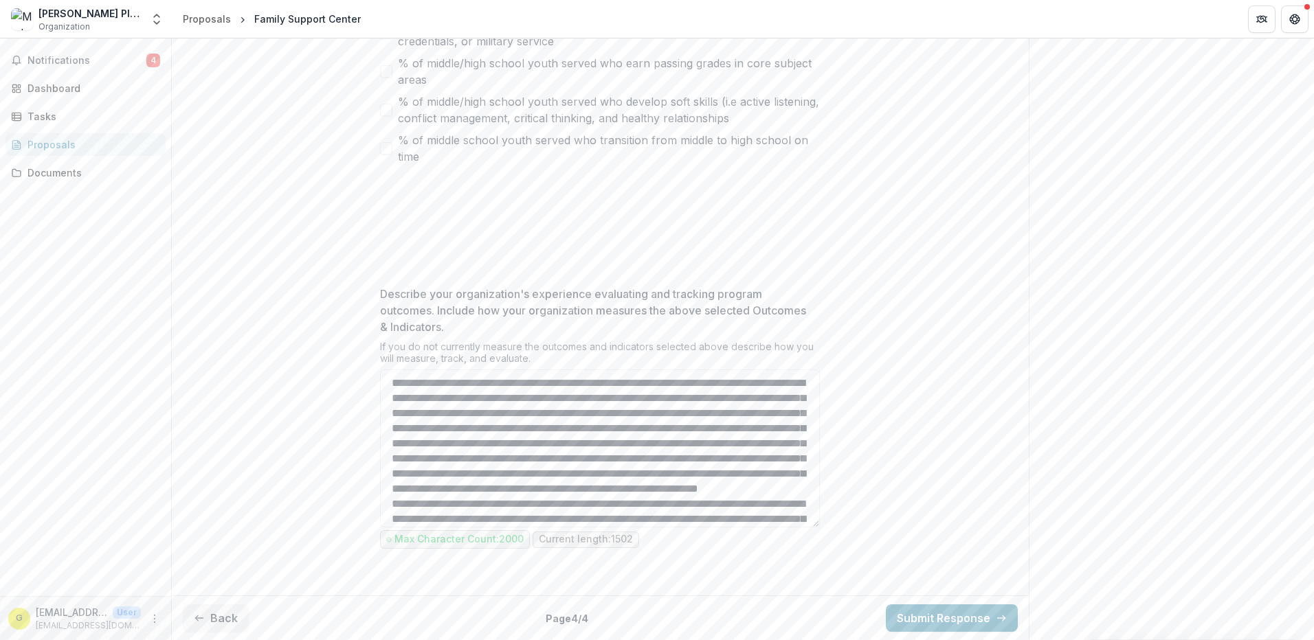
drag, startPoint x: 816, startPoint y: 523, endPoint x: 821, endPoint y: 623, distance: 100.4
click at [688, 396] on textarea "Describe your organization's experience evaluating and tracking program outcome…" at bounding box center [600, 449] width 440 height 155
click at [655, 387] on textarea "Describe your organization's experience evaluating and tracking program outcome…" at bounding box center [600, 449] width 440 height 155
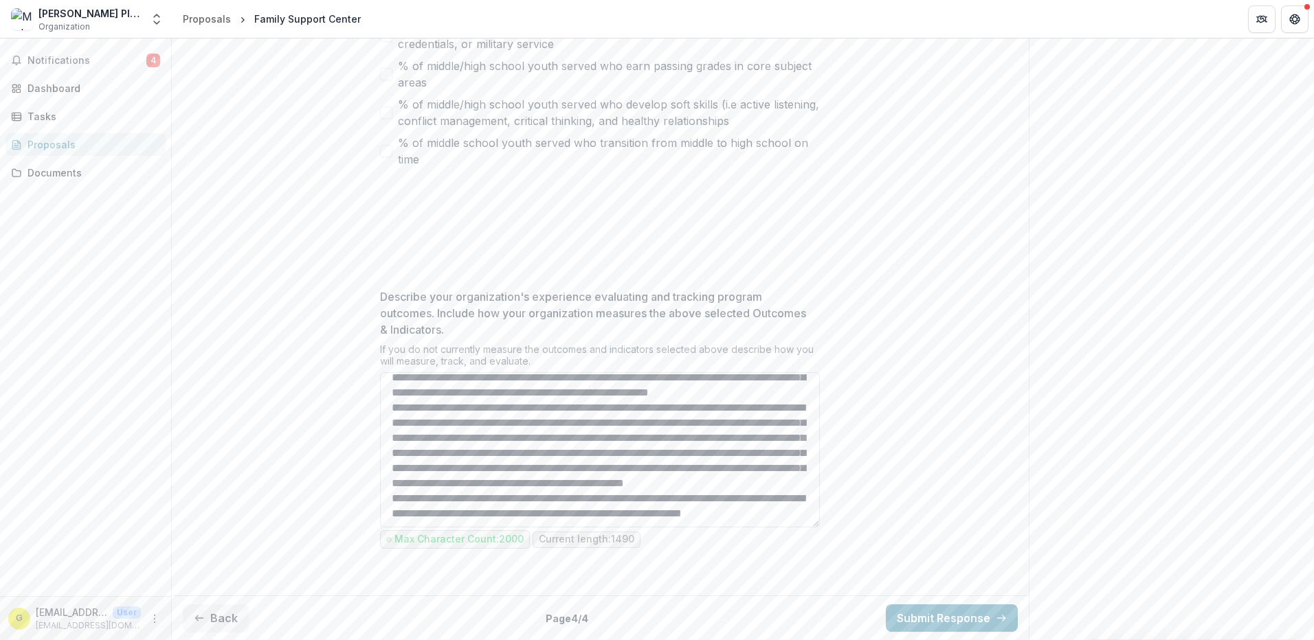
scroll to position [205, 0]
type textarea "**********"
click at [934, 622] on button "Submit Response" at bounding box center [952, 618] width 132 height 27
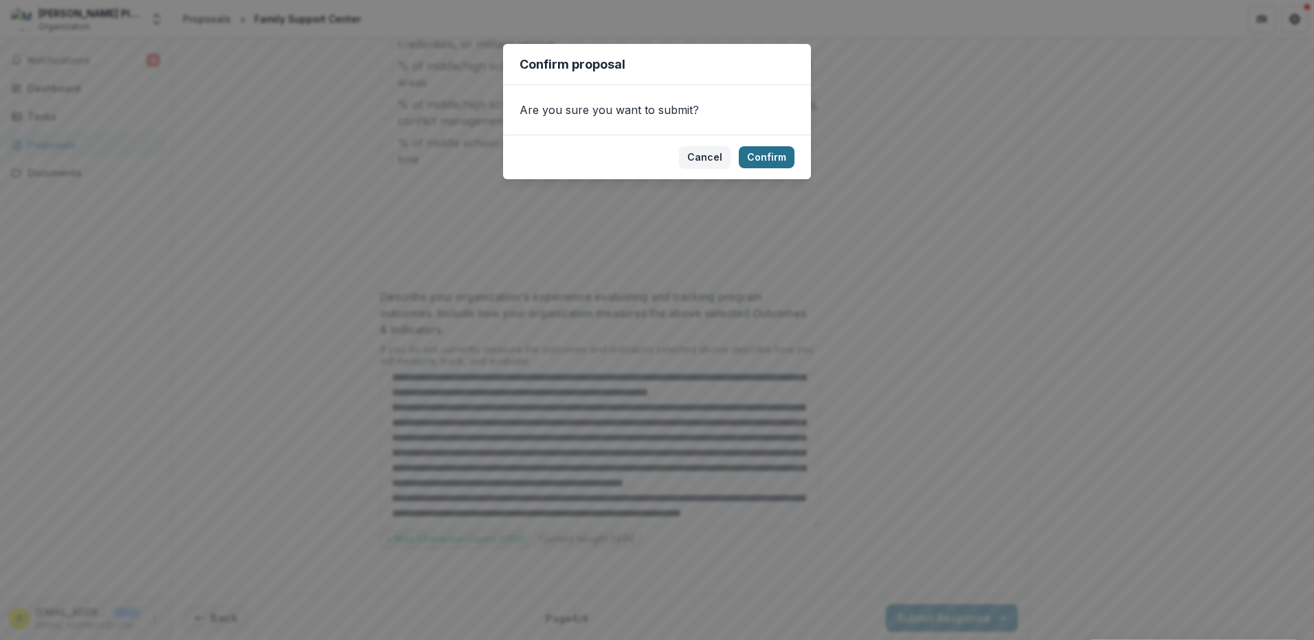
click at [776, 159] on button "Confirm" at bounding box center [767, 157] width 56 height 22
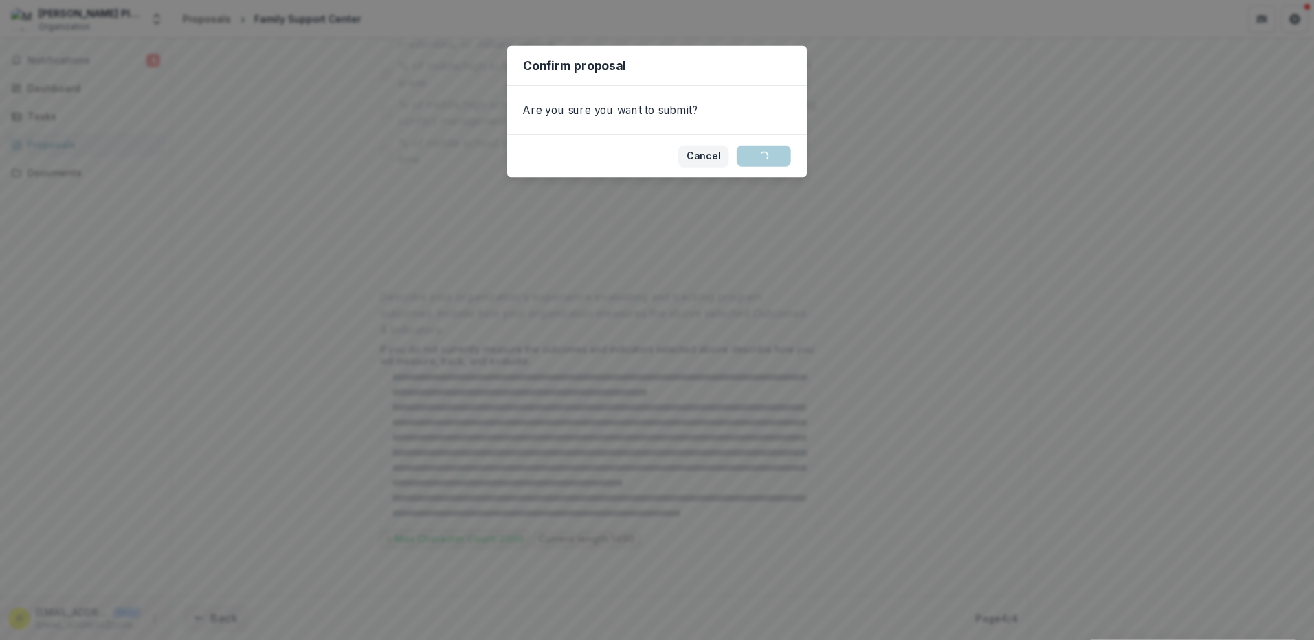
scroll to position [1145, 0]
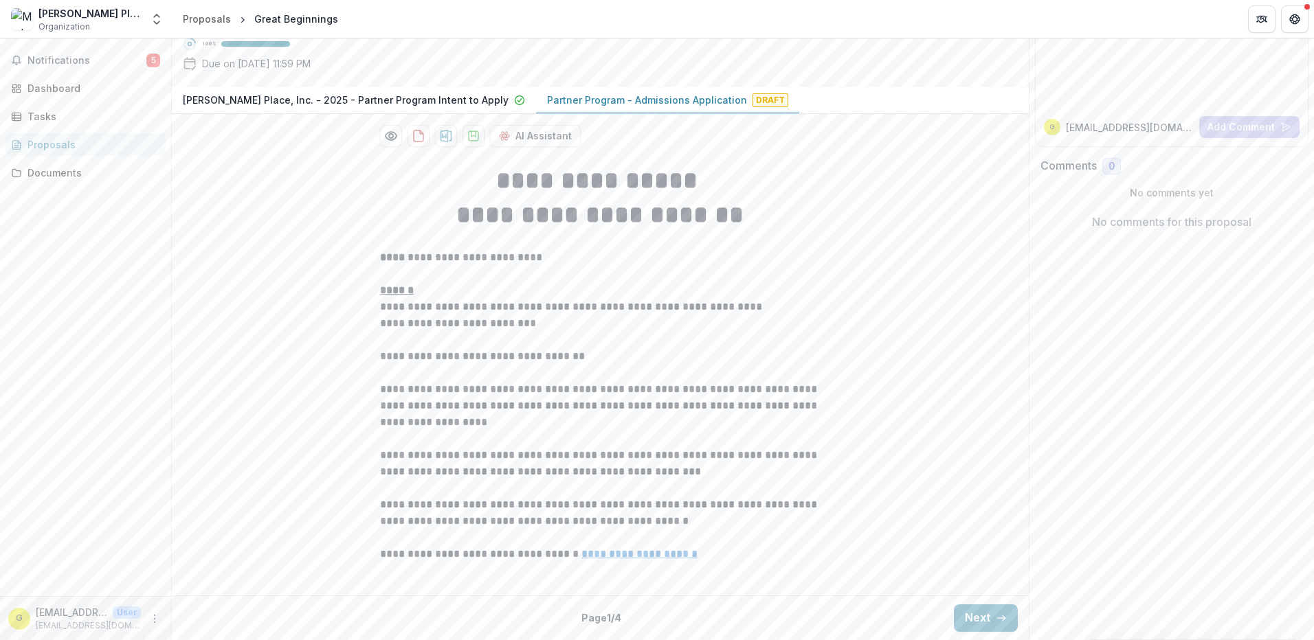
scroll to position [249, 0]
click at [976, 617] on button "Next" at bounding box center [986, 618] width 64 height 27
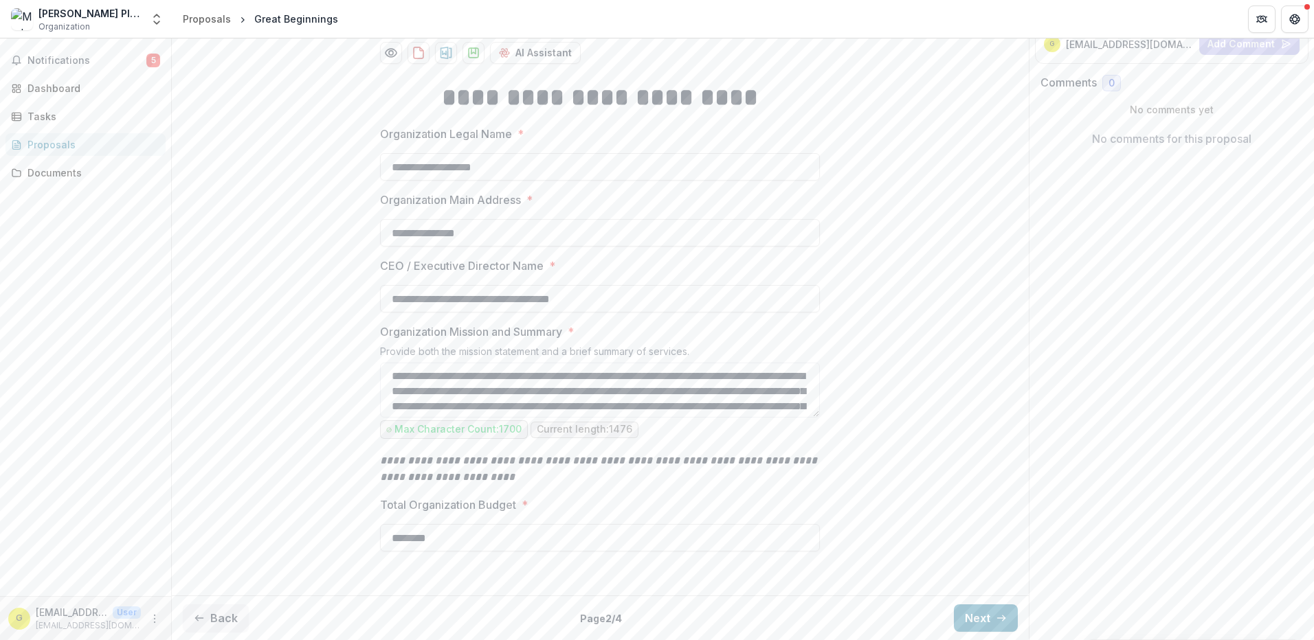
scroll to position [332, 0]
click at [958, 614] on button "Next" at bounding box center [986, 618] width 64 height 27
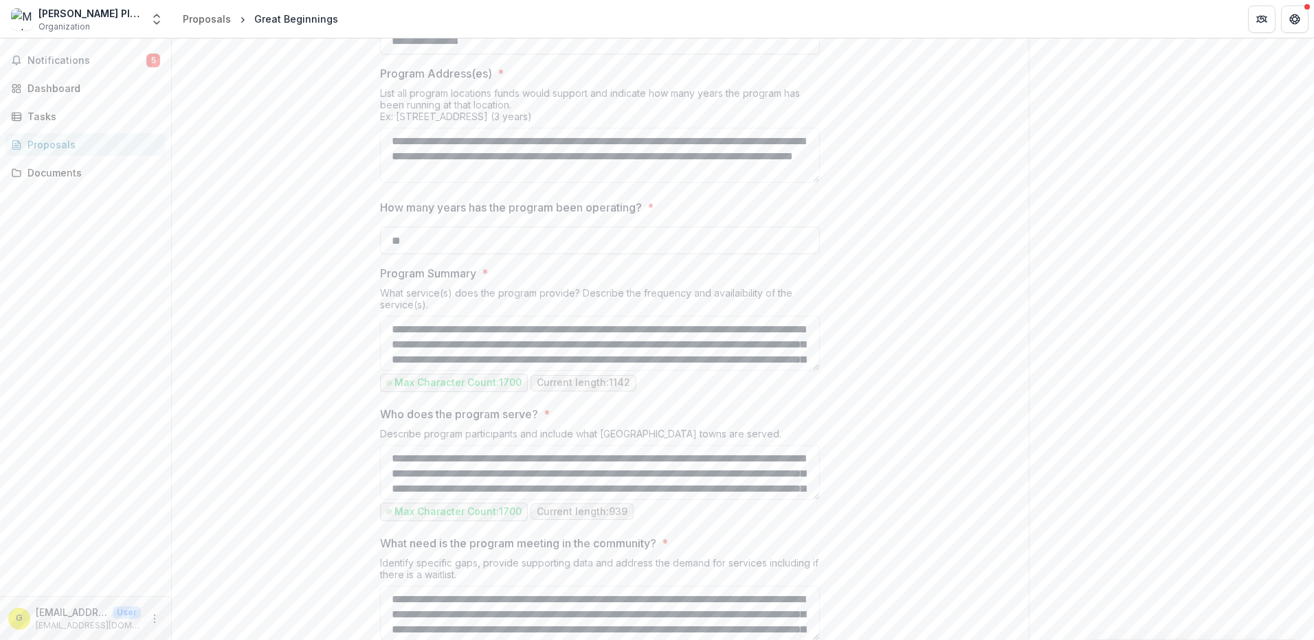
scroll to position [401, 0]
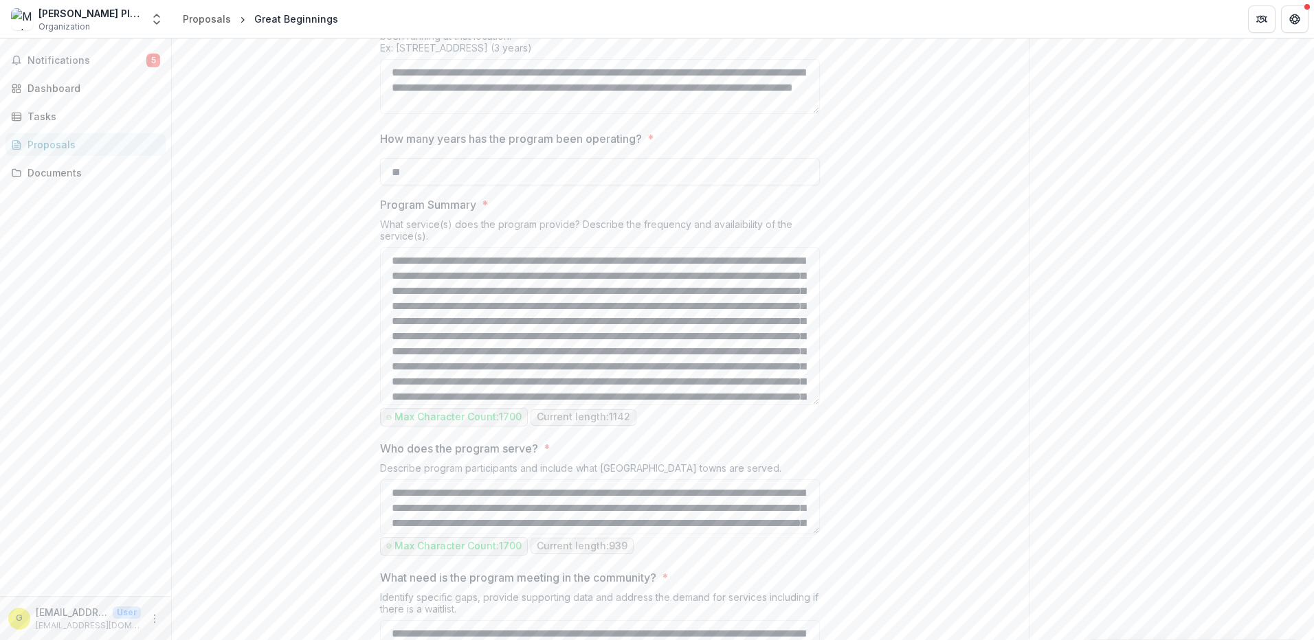
drag, startPoint x: 814, startPoint y: 429, endPoint x: 820, endPoint y: 530, distance: 101.2
drag, startPoint x: 813, startPoint y: 445, endPoint x: 813, endPoint y: 459, distance: 13.7
click at [813, 405] on textarea "Program Summary *" at bounding box center [600, 326] width 440 height 158
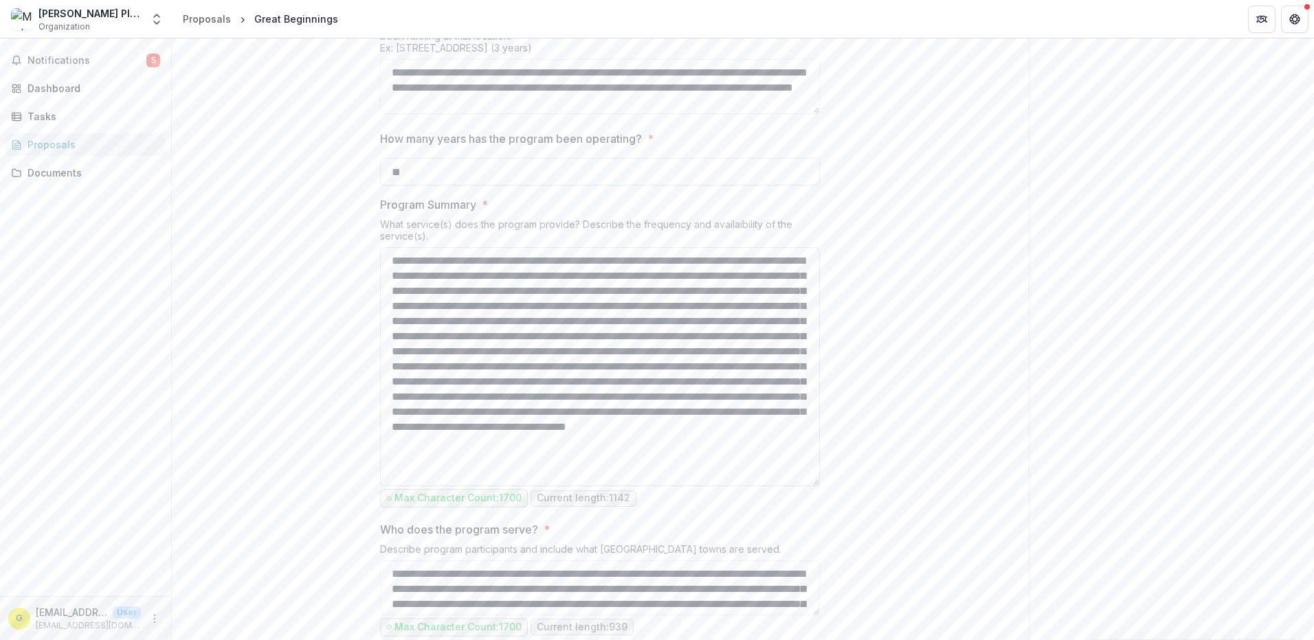
drag, startPoint x: 816, startPoint y: 531, endPoint x: 811, endPoint y: 611, distance: 79.8
click at [811, 486] on textarea "Program Summary *" at bounding box center [600, 366] width 440 height 239
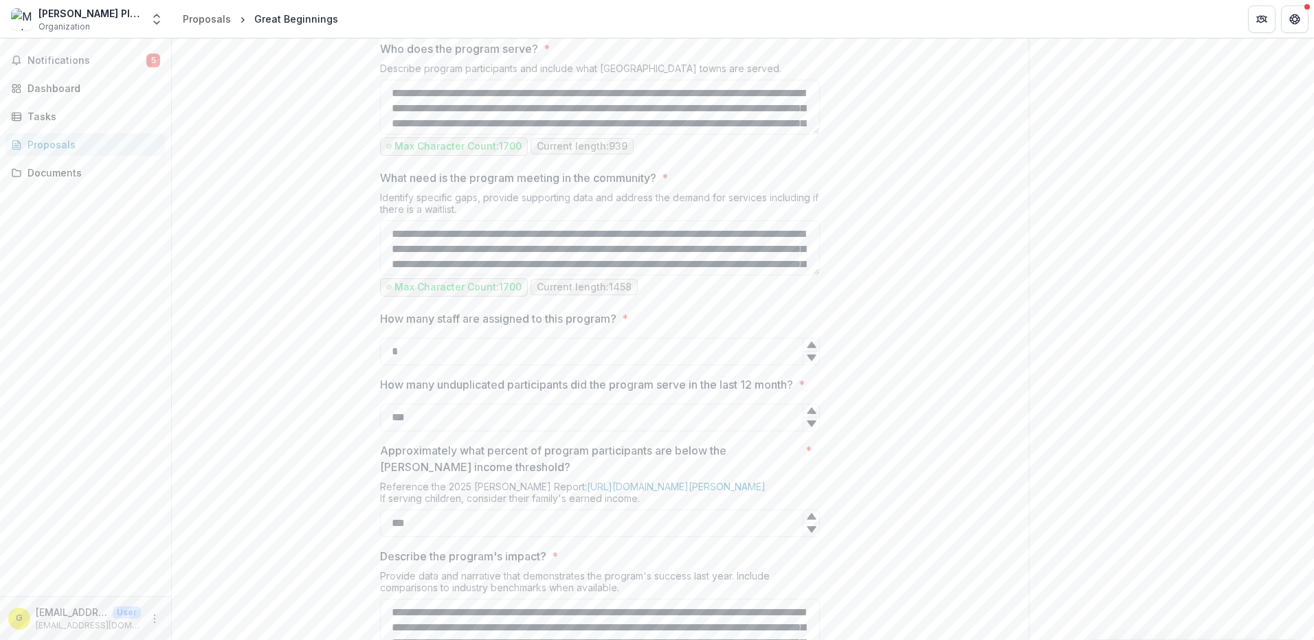
scroll to position [950, 0]
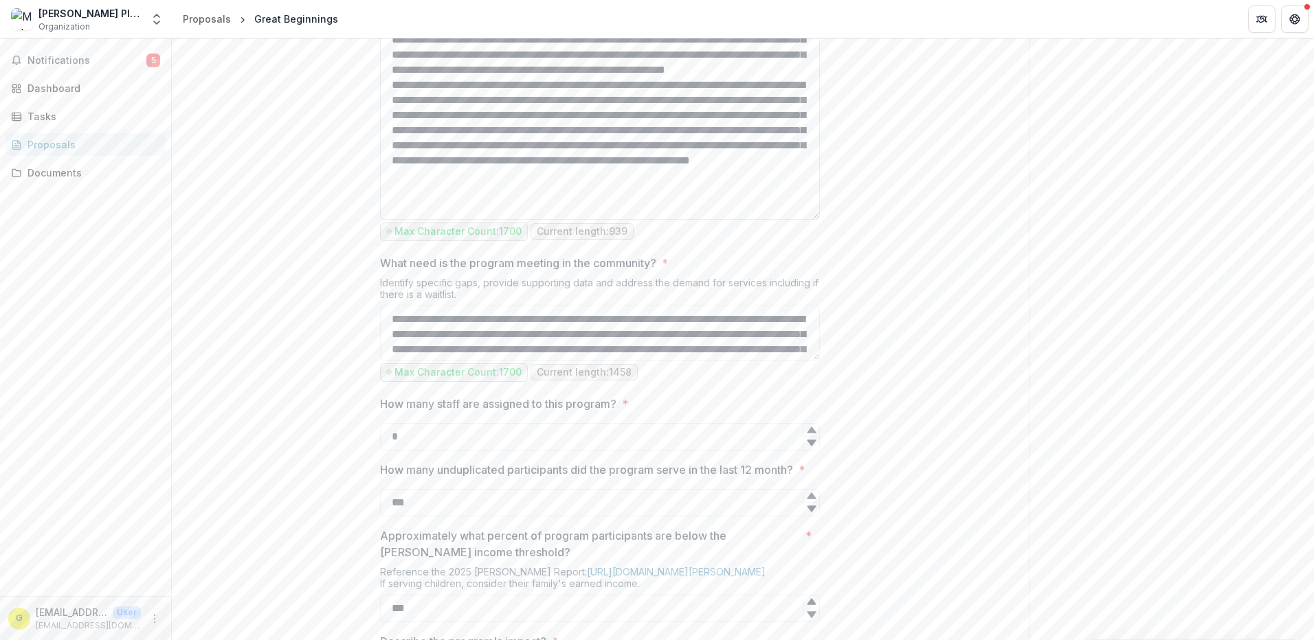
drag, startPoint x: 815, startPoint y: 190, endPoint x: 807, endPoint y: 341, distance: 151.4
click at [807, 220] on textarea "**********" at bounding box center [600, 115] width 440 height 209
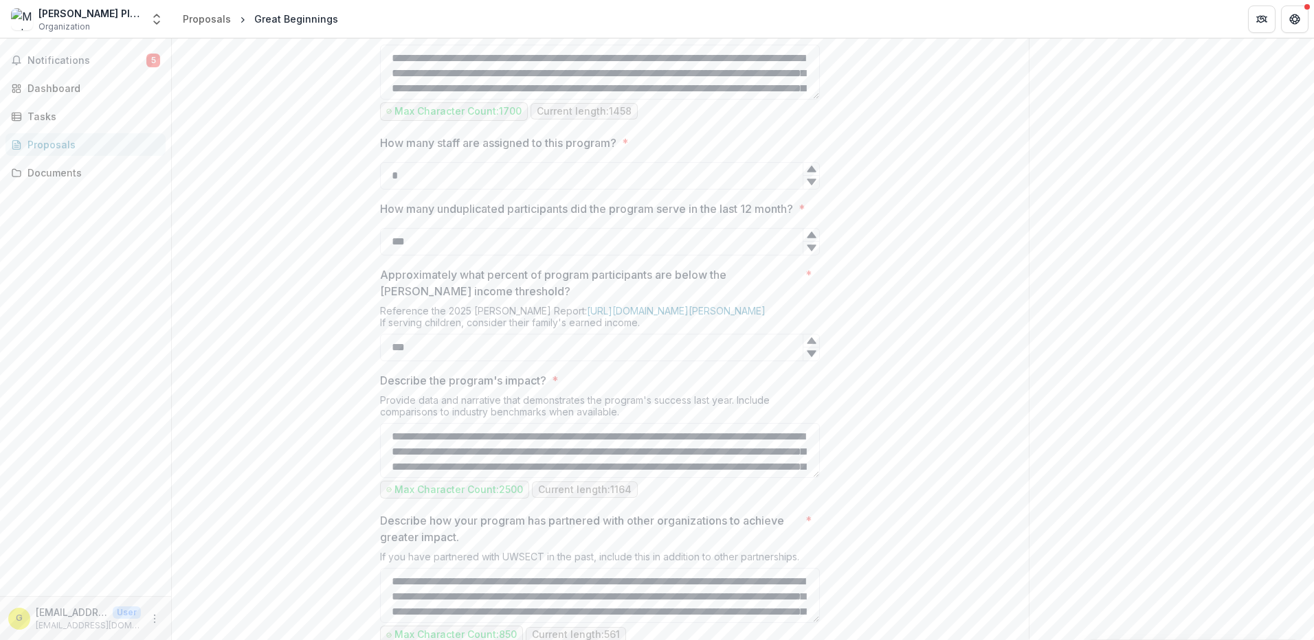
scroll to position [1225, 0]
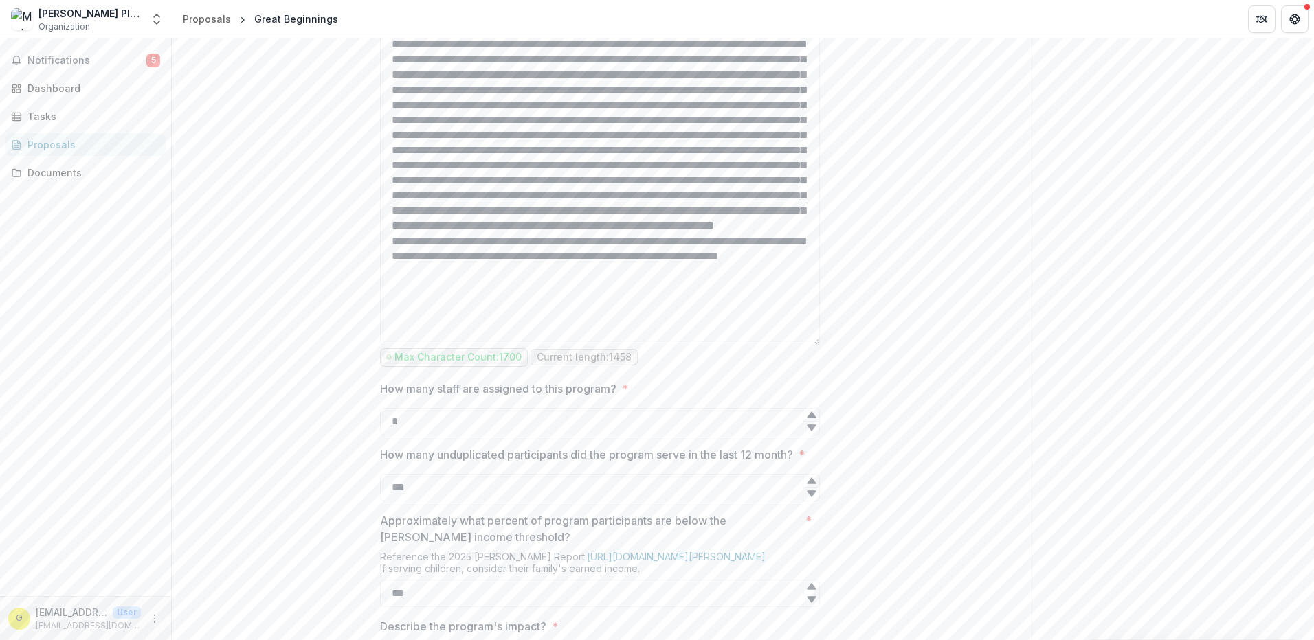
drag, startPoint x: 814, startPoint y: 210, endPoint x: 821, endPoint y: 469, distance: 259.8
click at [821, 469] on div "**********" at bounding box center [600, 82] width 462 height 2065
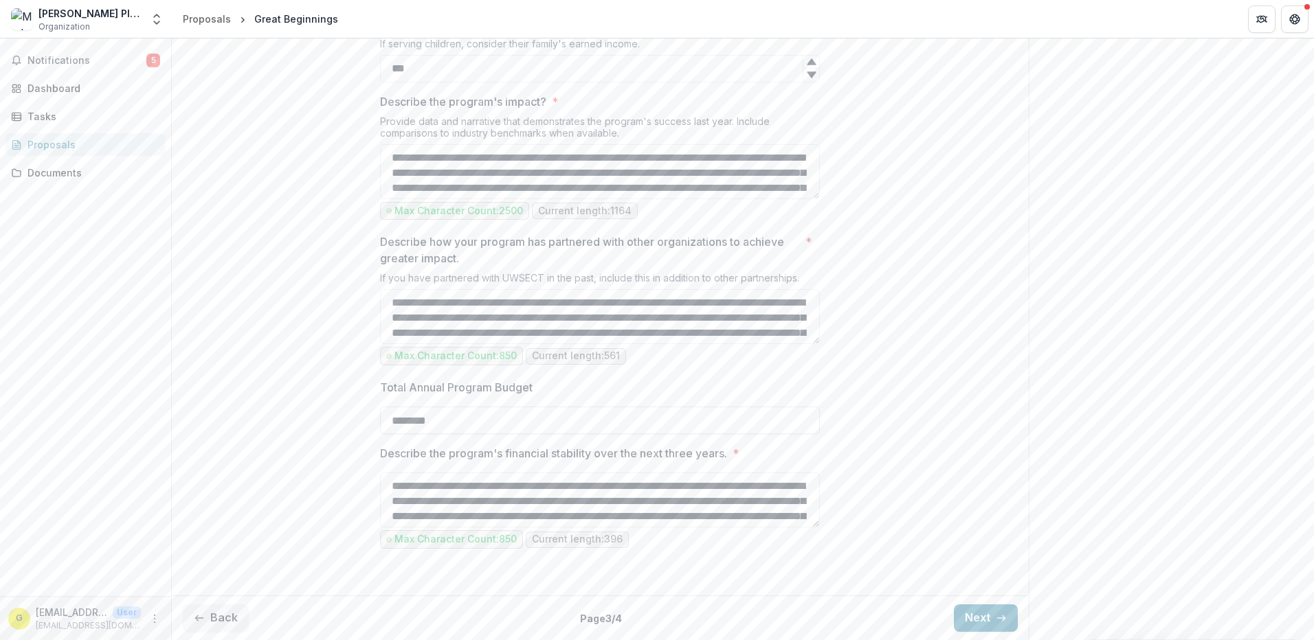
scroll to position [1843, 0]
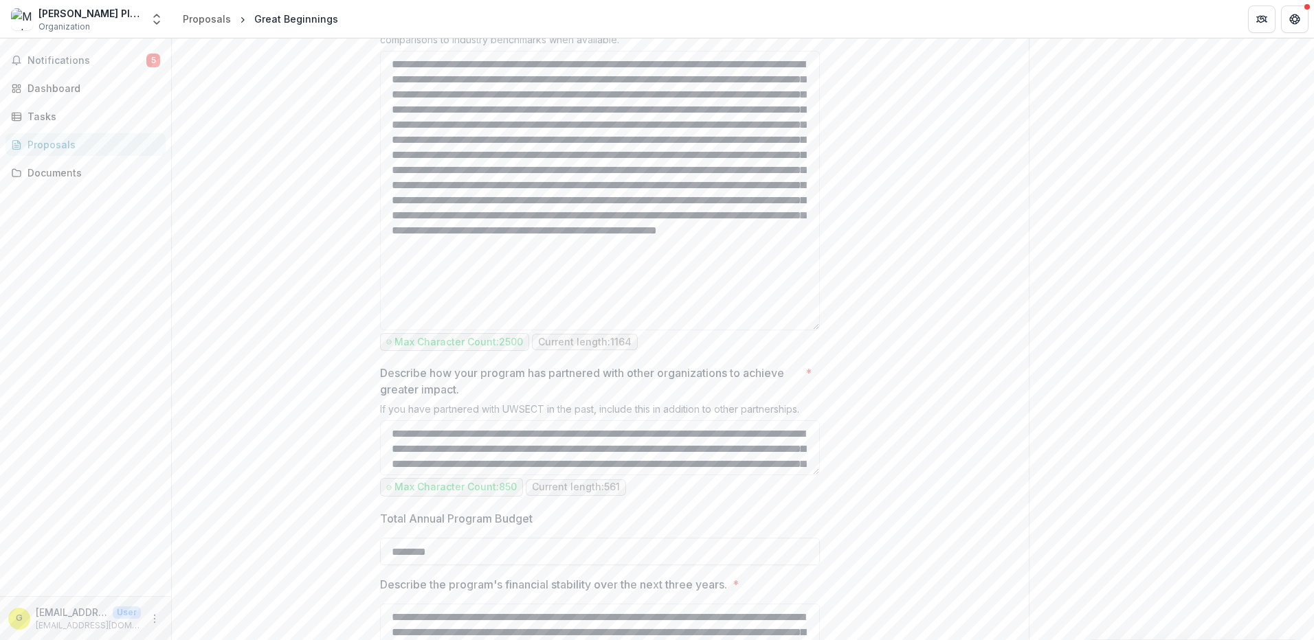
drag, startPoint x: 815, startPoint y: 245, endPoint x: 818, endPoint y: 470, distance: 224.7
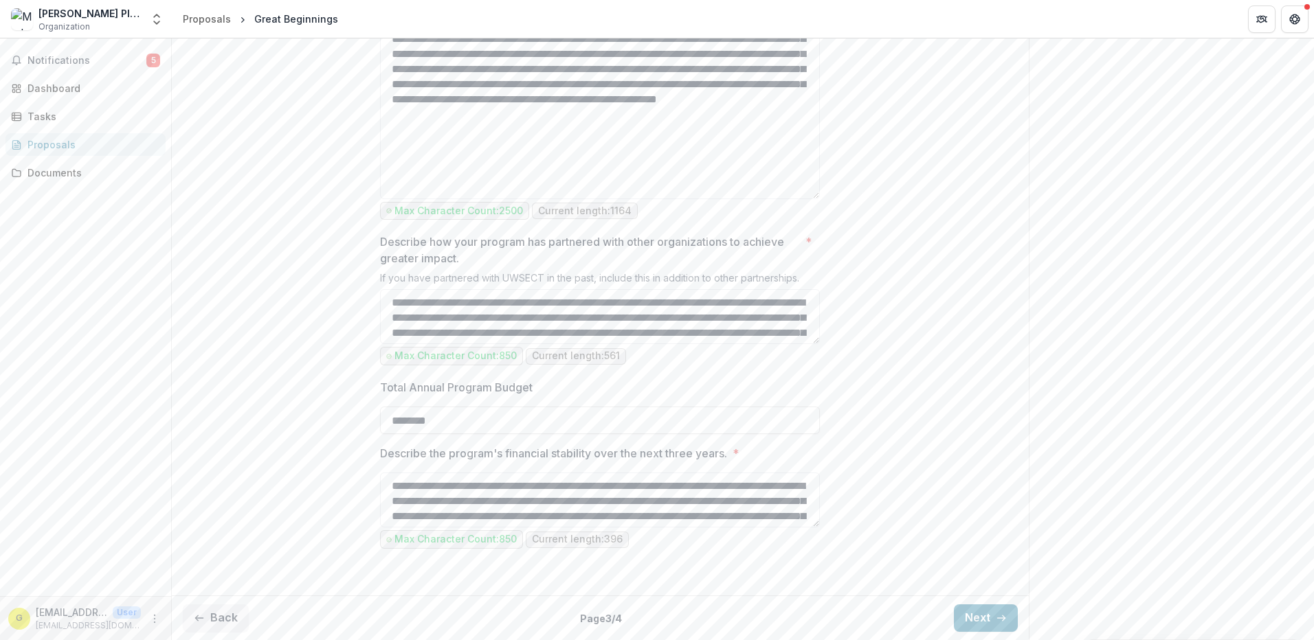
scroll to position [2117, 0]
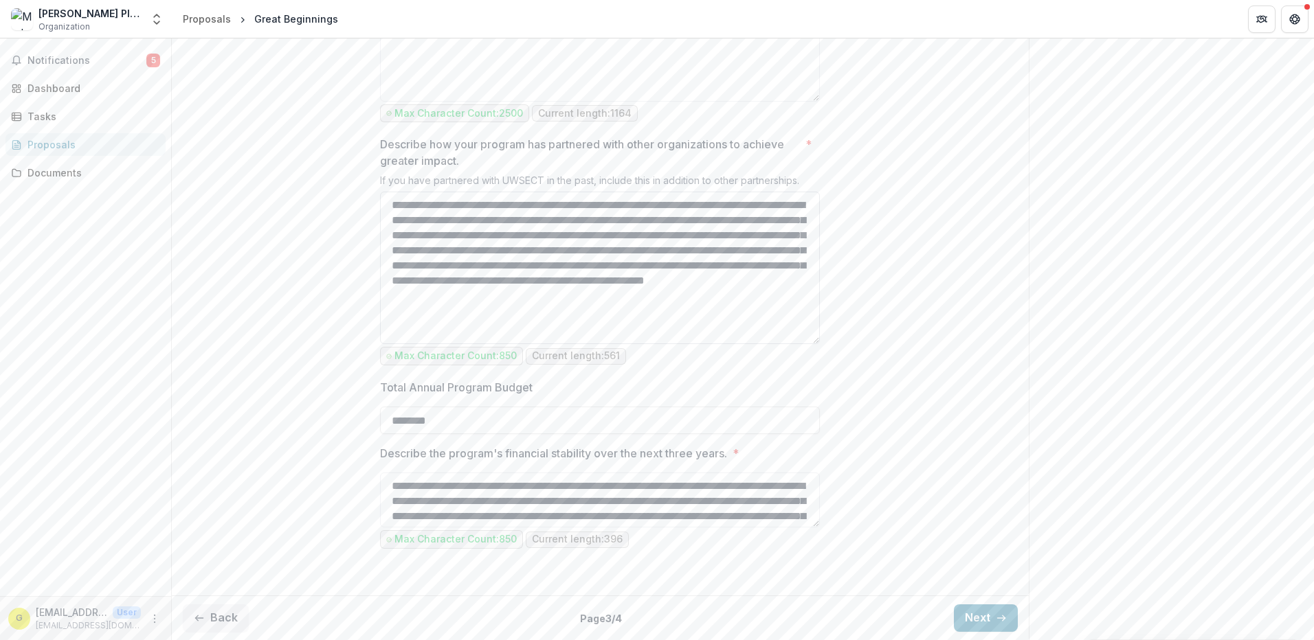
drag, startPoint x: 815, startPoint y: 341, endPoint x: 810, endPoint y: 438, distance: 97.0
click at [810, 344] on textarea "**********" at bounding box center [600, 268] width 440 height 153
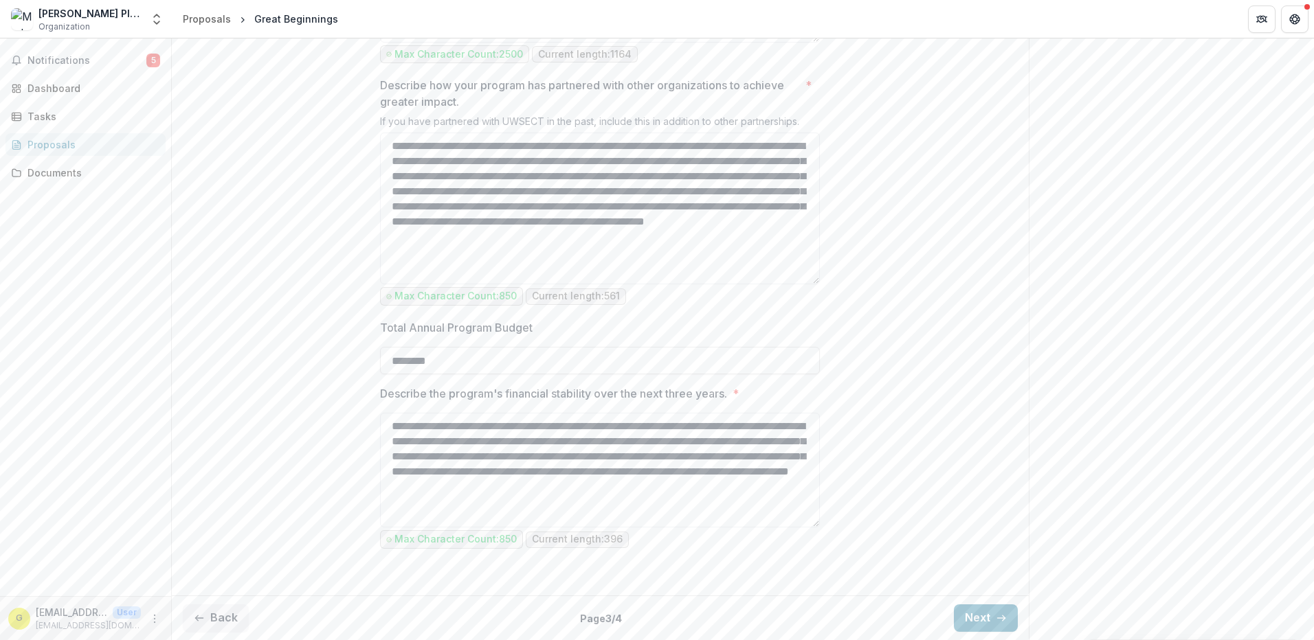
drag, startPoint x: 816, startPoint y: 524, endPoint x: 820, endPoint y: 581, distance: 56.5
click at [968, 615] on button "Next" at bounding box center [986, 618] width 64 height 27
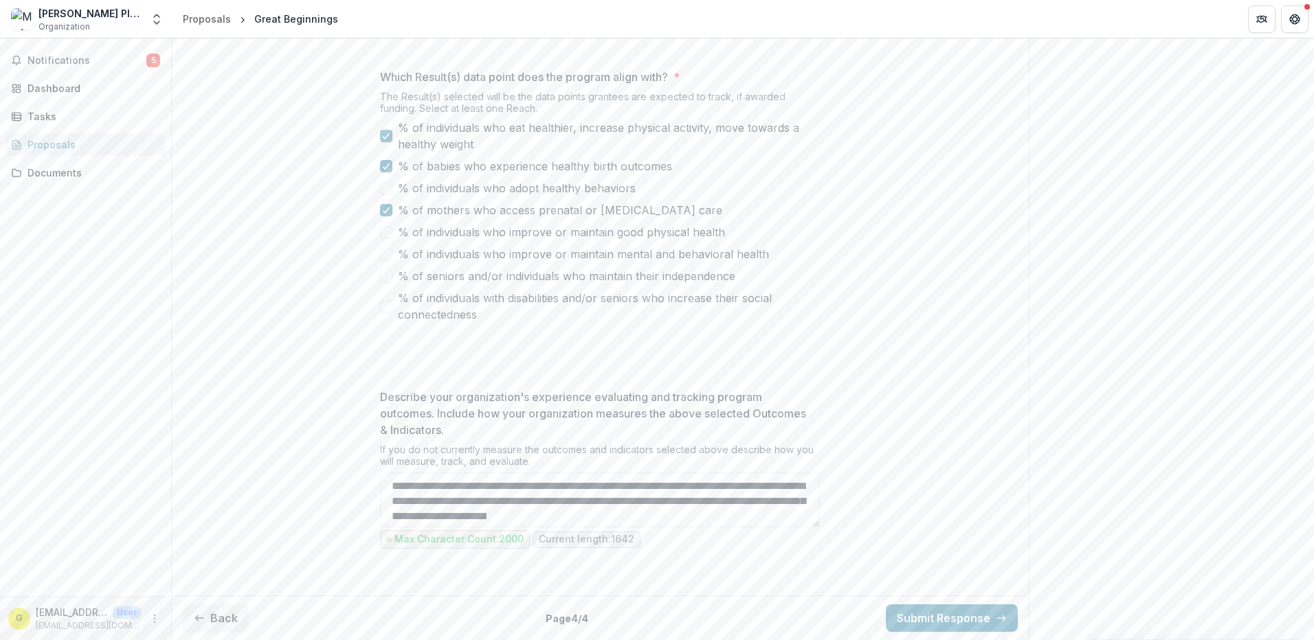
scroll to position [863, 0]
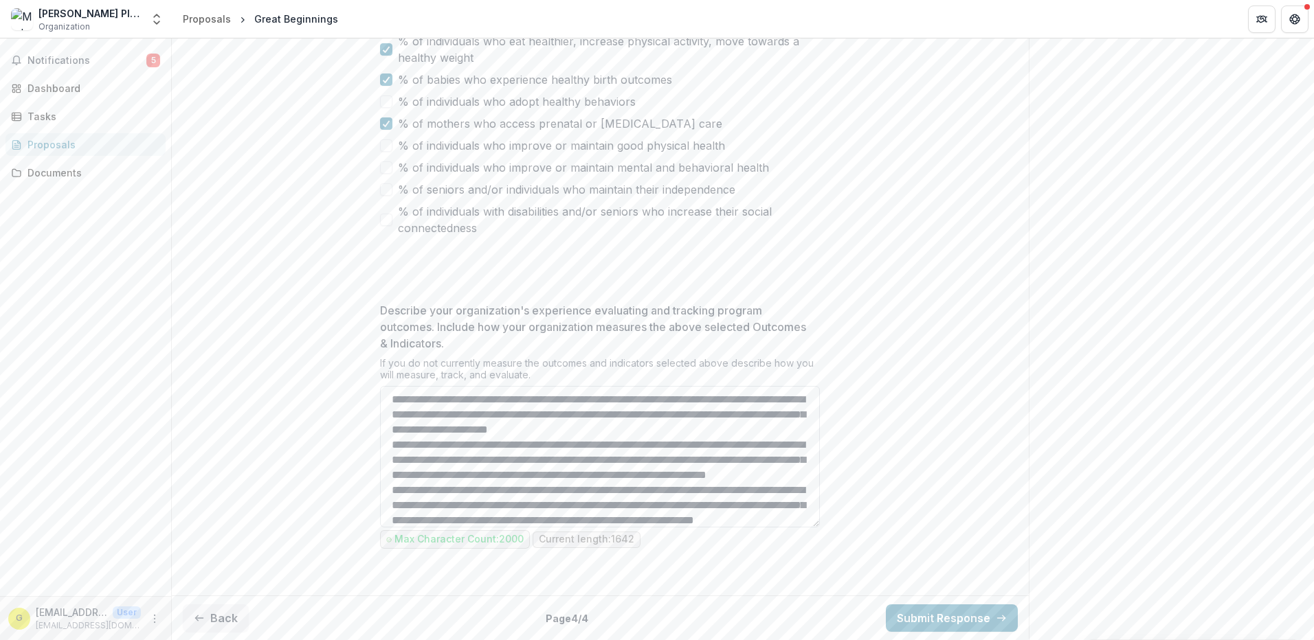
drag, startPoint x: 813, startPoint y: 541, endPoint x: 811, endPoint y: 611, distance: 70.1
click at [811, 528] on textarea "Describe your organization's experience evaluating and tracking program outcome…" at bounding box center [600, 457] width 440 height 142
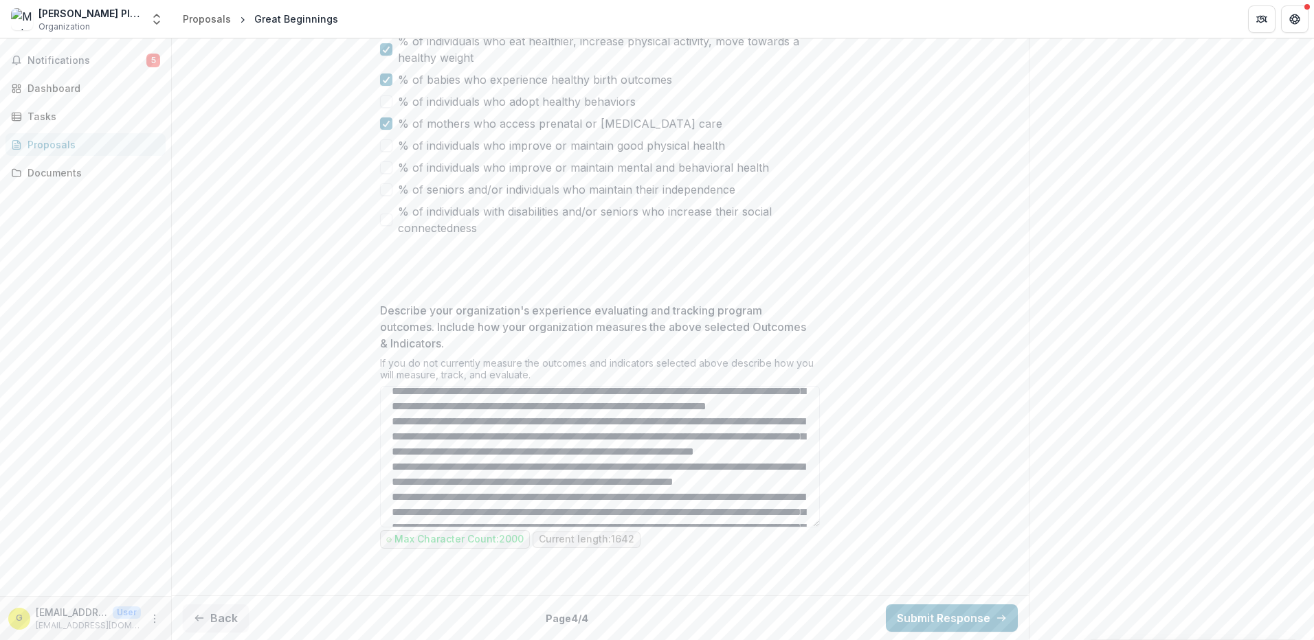
scroll to position [949, 0]
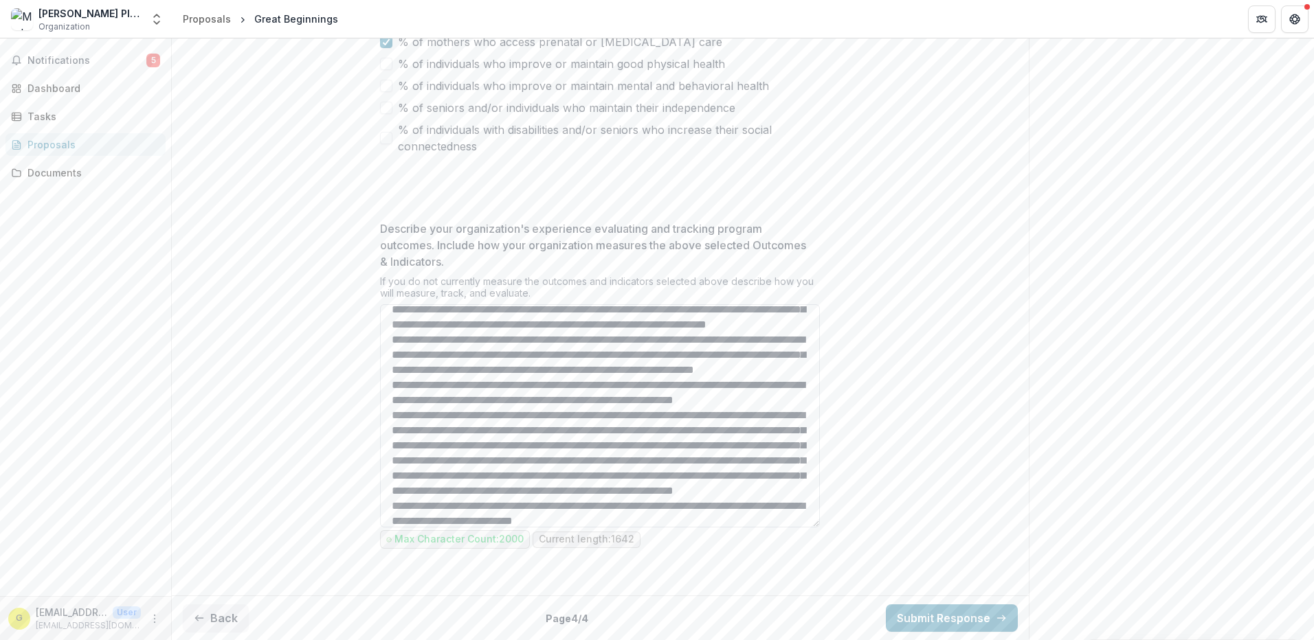
drag, startPoint x: 816, startPoint y: 524, endPoint x: 807, endPoint y: 606, distance: 82.2
click at [807, 528] on textarea "Describe your organization's experience evaluating and tracking program outcome…" at bounding box center [600, 415] width 440 height 223
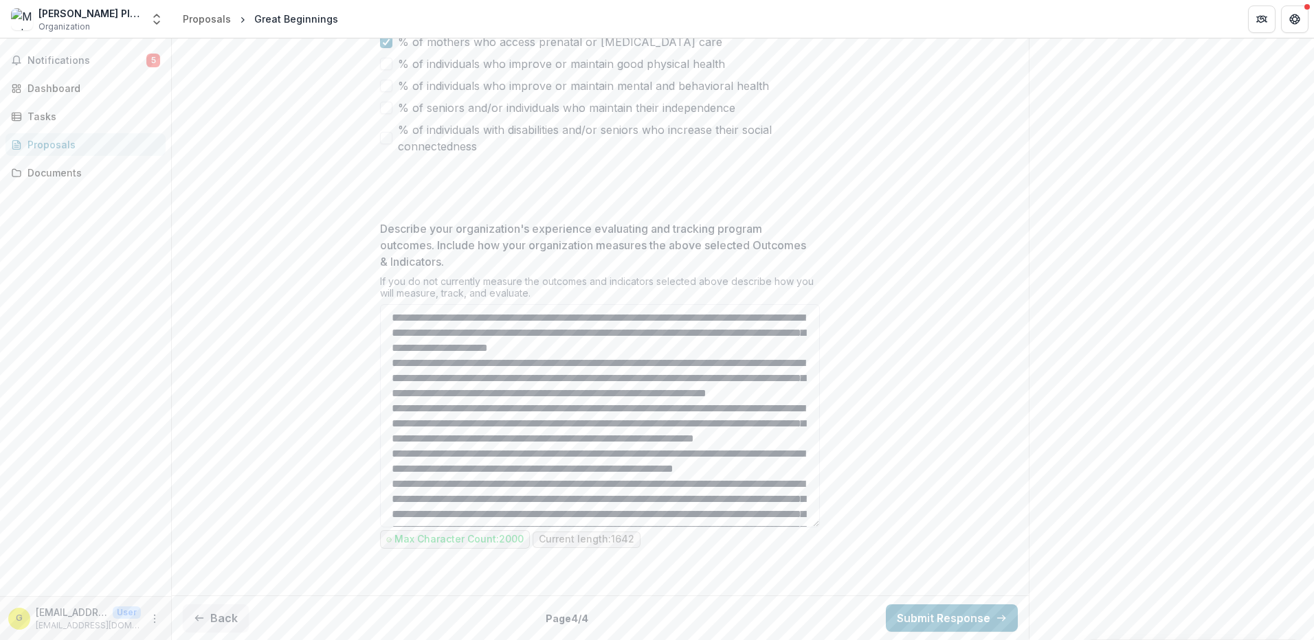
scroll to position [1031, 0]
click at [931, 616] on button "Submit Response" at bounding box center [952, 618] width 132 height 27
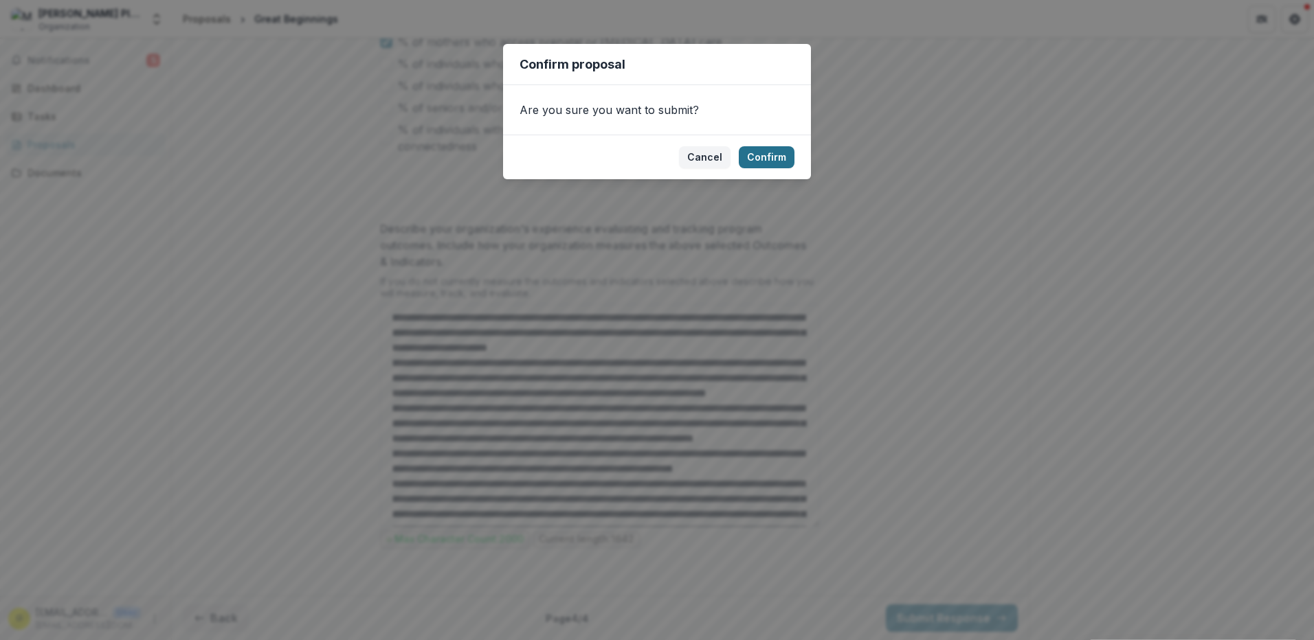
click at [749, 148] on button "Confirm" at bounding box center [767, 157] width 56 height 22
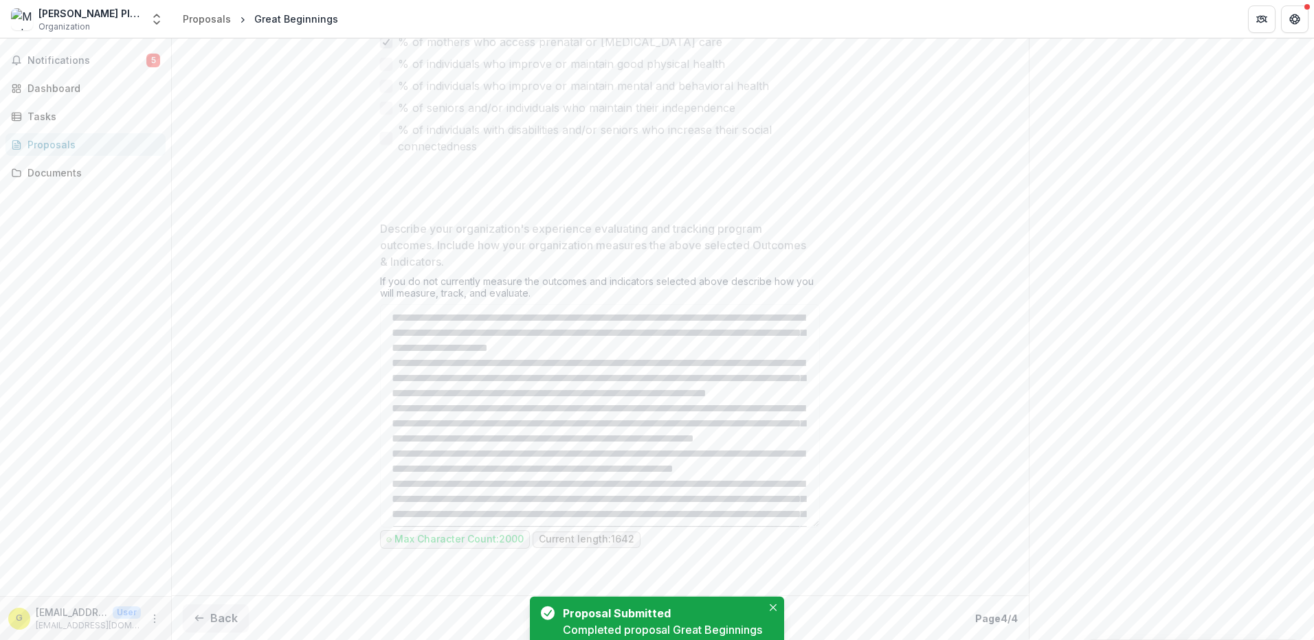
scroll to position [1075, 0]
